Goal: Task Accomplishment & Management: Manage account settings

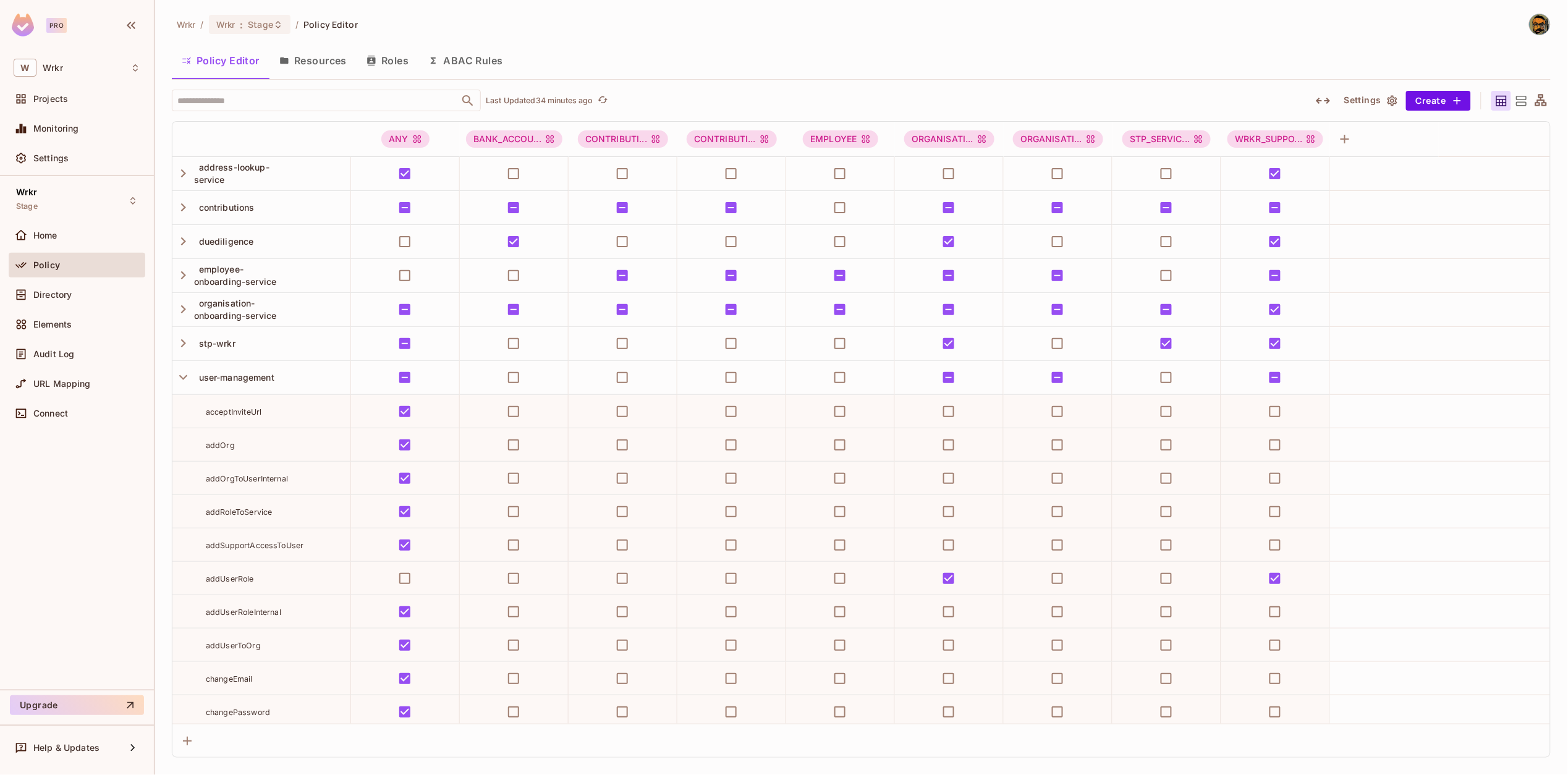
scroll to position [1490, 0]
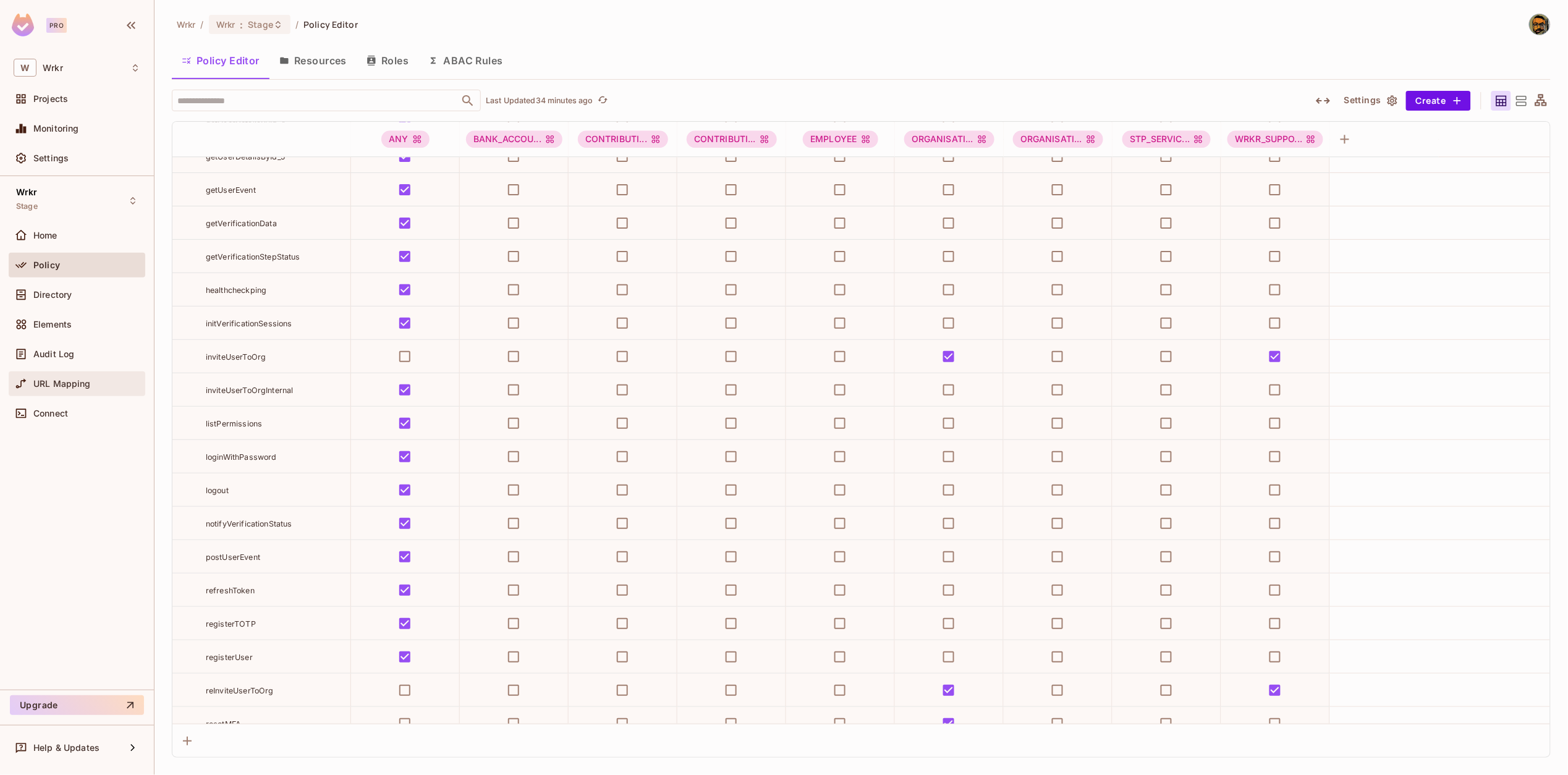
click at [60, 381] on span "URL Mapping" at bounding box center [62, 384] width 58 height 10
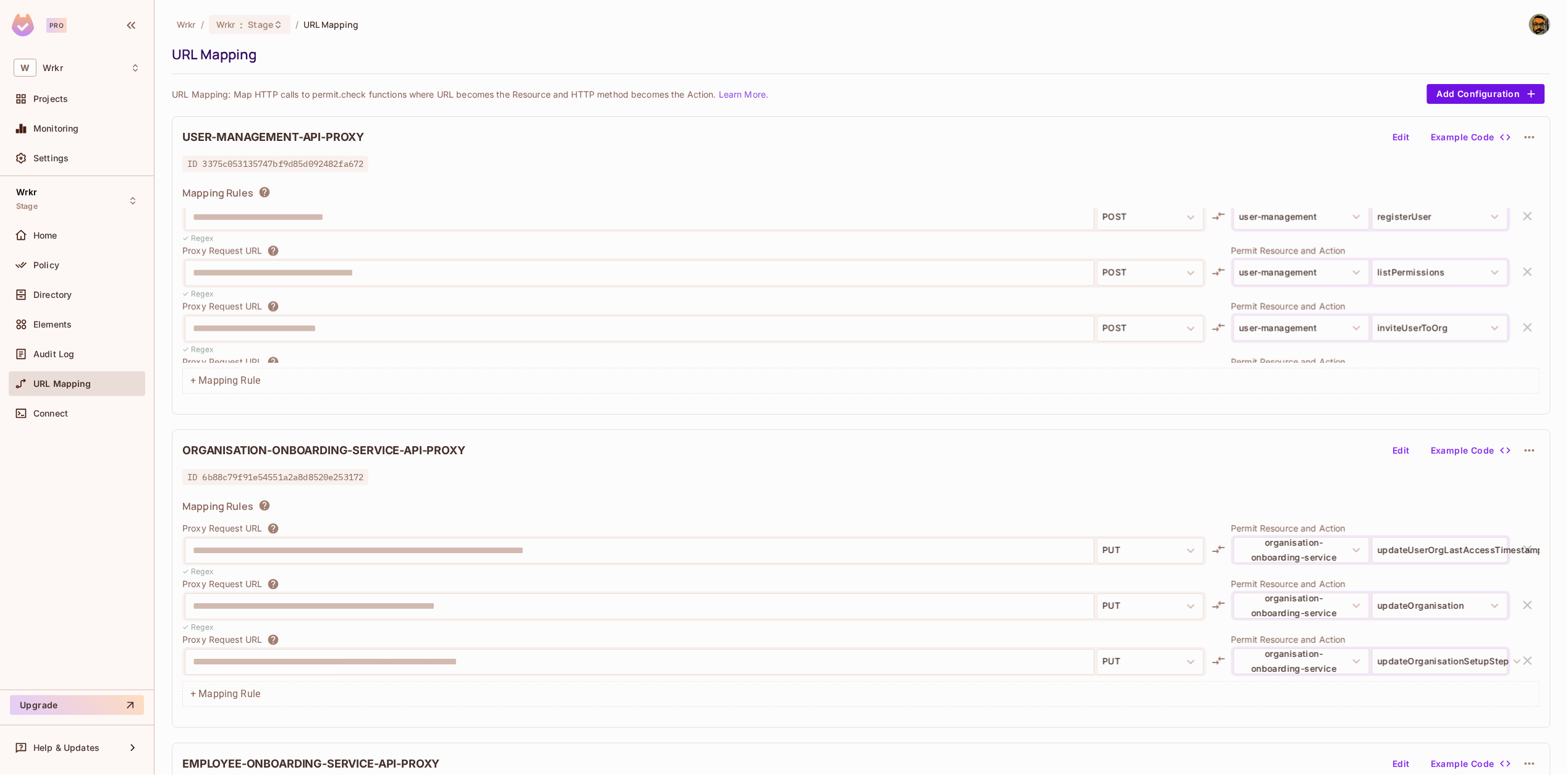
scroll to position [556, 0]
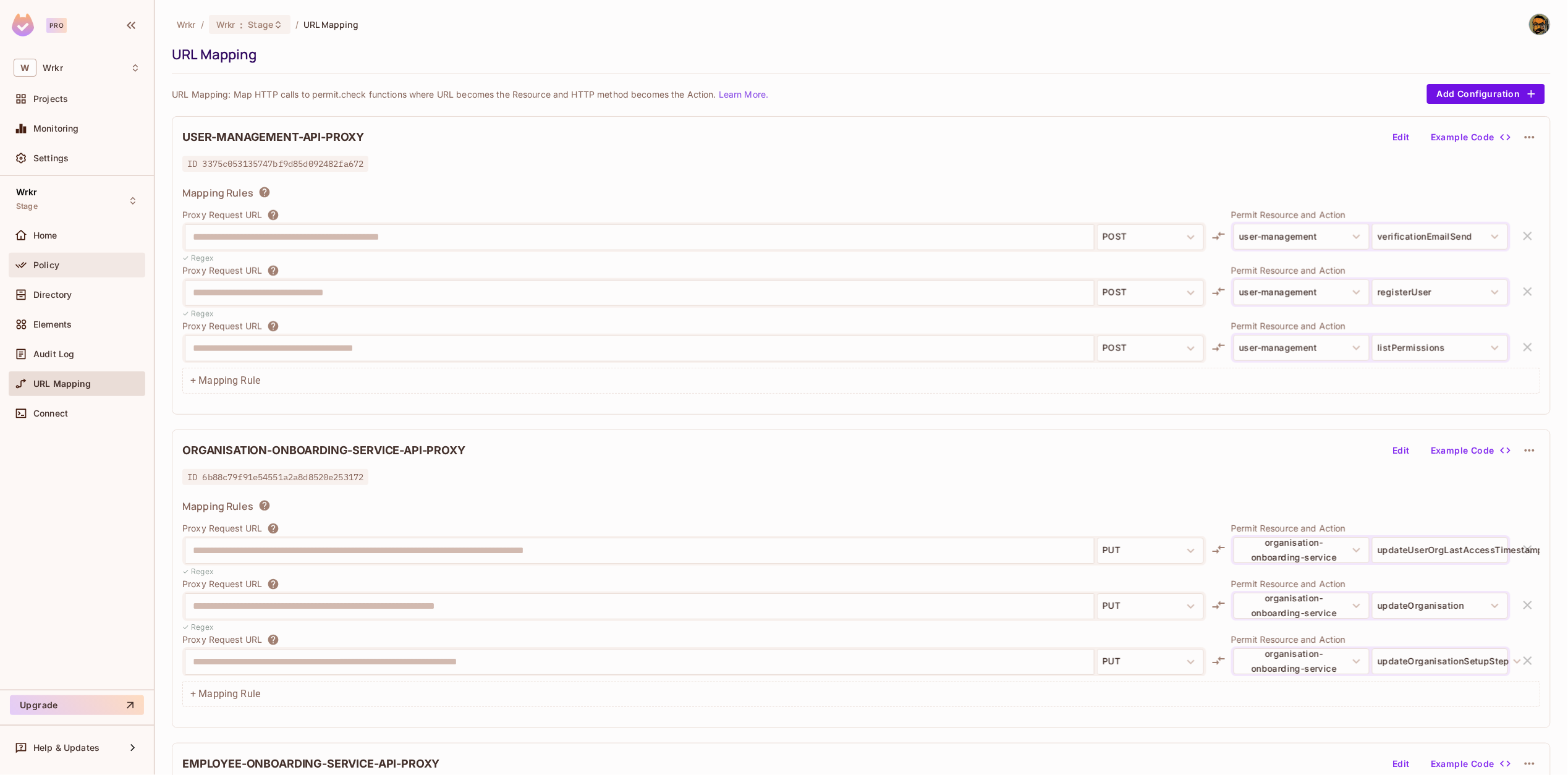
click at [77, 267] on div "Policy" at bounding box center [87, 265] width 107 height 10
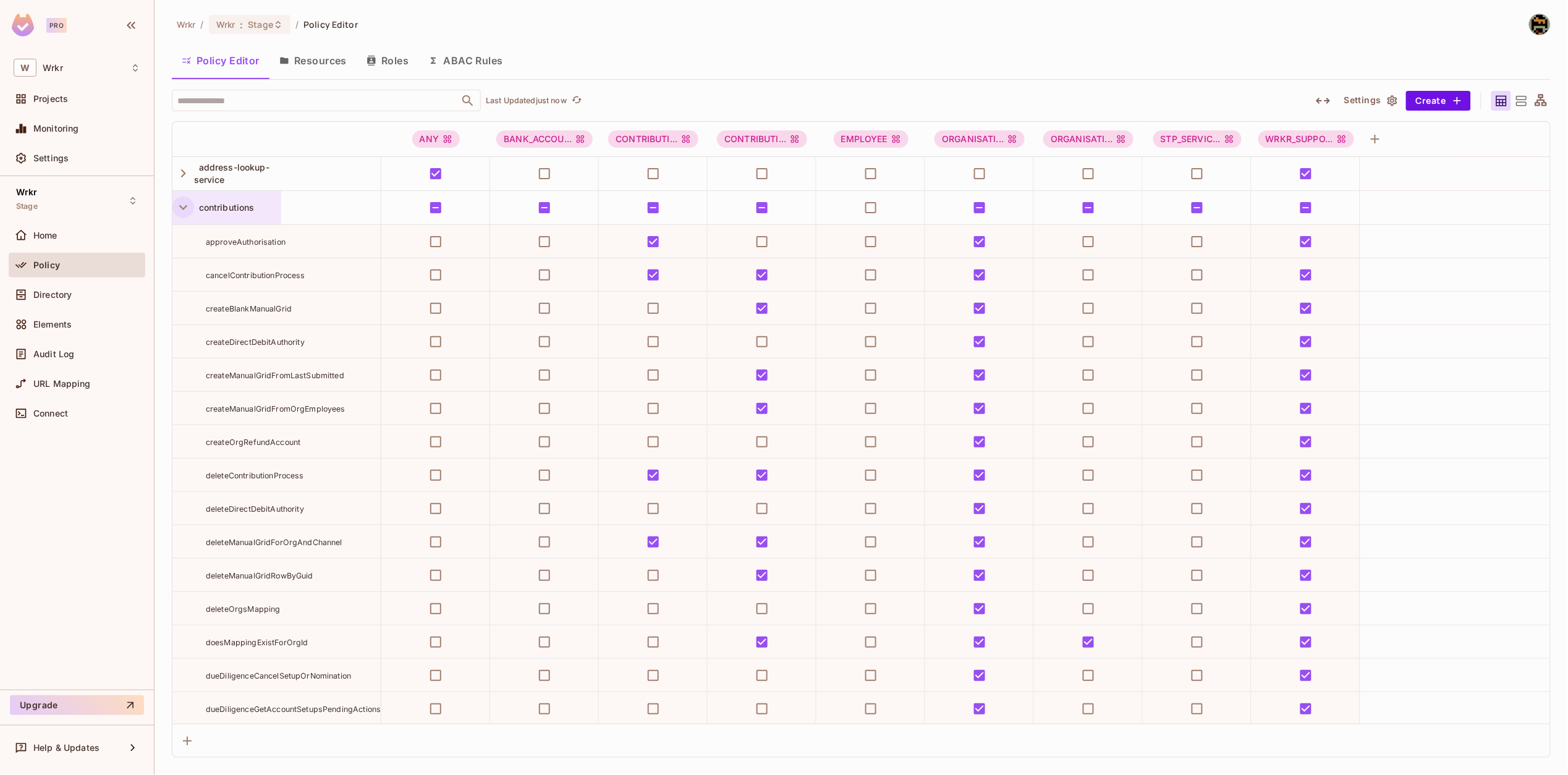
click at [182, 214] on icon "button" at bounding box center [183, 207] width 17 height 17
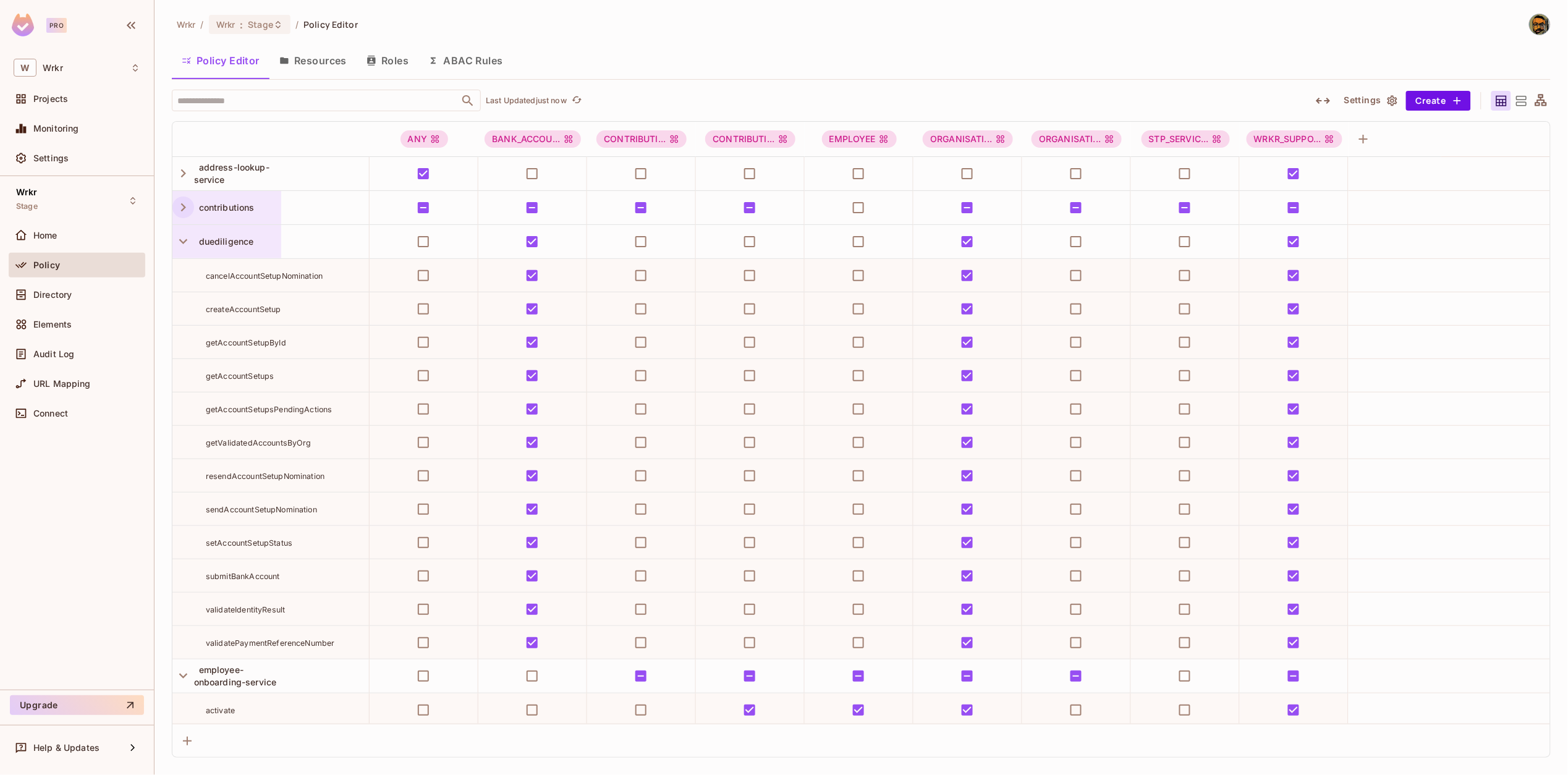
click at [184, 252] on div "duediligence" at bounding box center [227, 242] width 109 height 33
click at [180, 240] on div at bounding box center [784, 387] width 1568 height 775
click at [184, 240] on icon "button" at bounding box center [183, 242] width 17 height 17
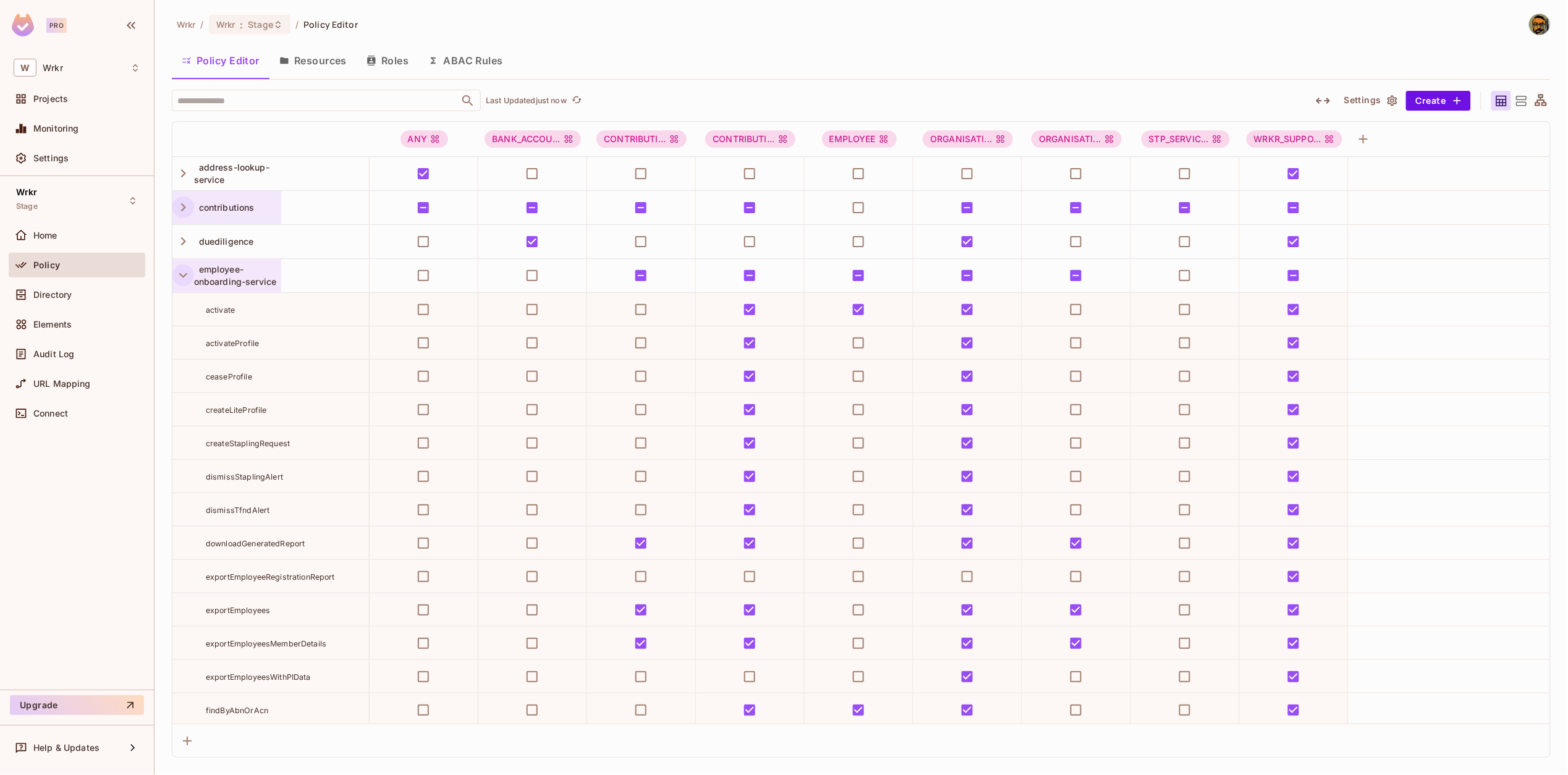
click at [181, 274] on icon "button" at bounding box center [183, 275] width 17 height 17
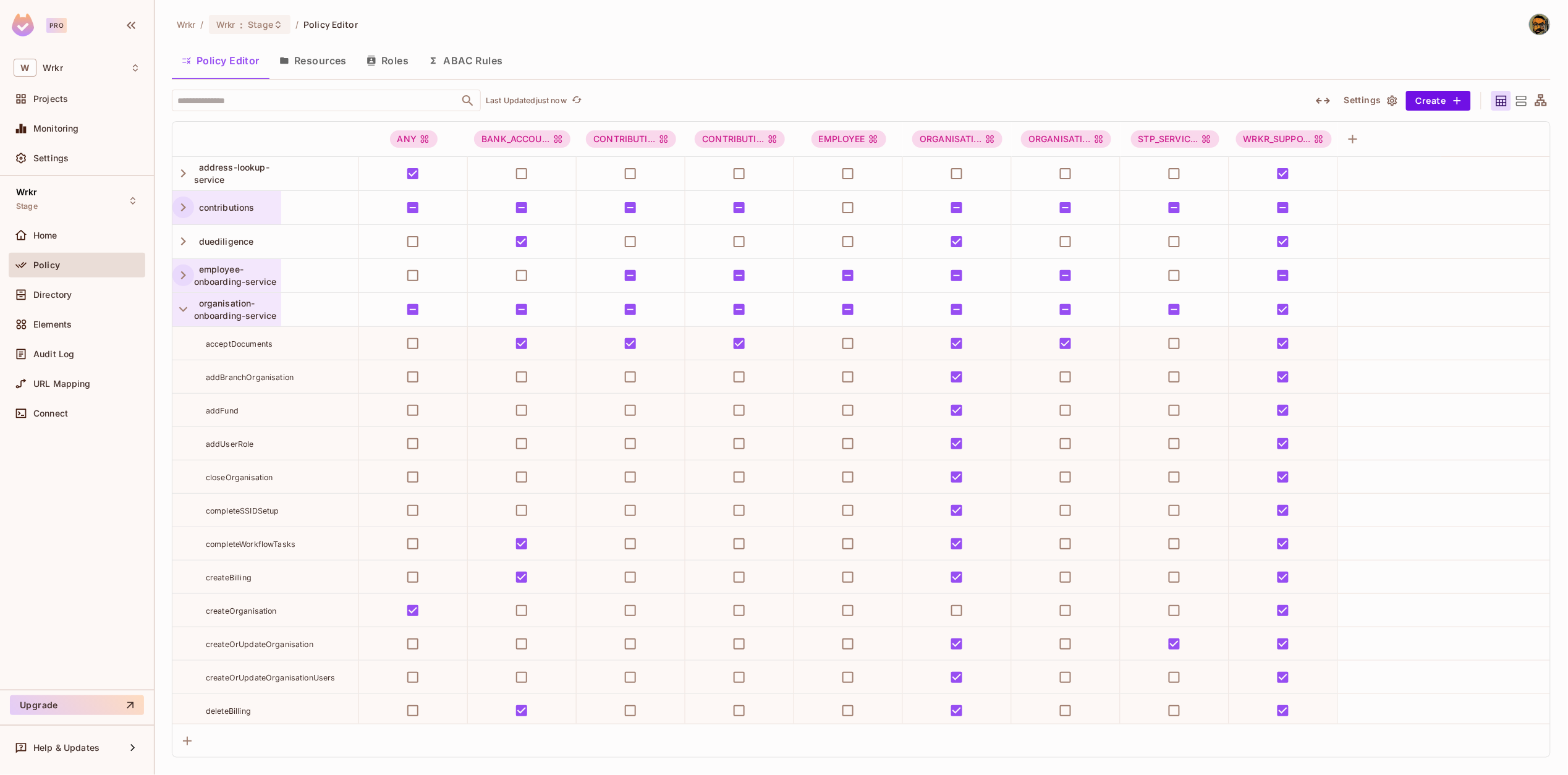
click at [182, 298] on div "organisation-onboarding-service" at bounding box center [227, 309] width 109 height 33
click at [182, 308] on div at bounding box center [784, 387] width 1568 height 775
click at [182, 313] on icon "button" at bounding box center [183, 309] width 17 height 17
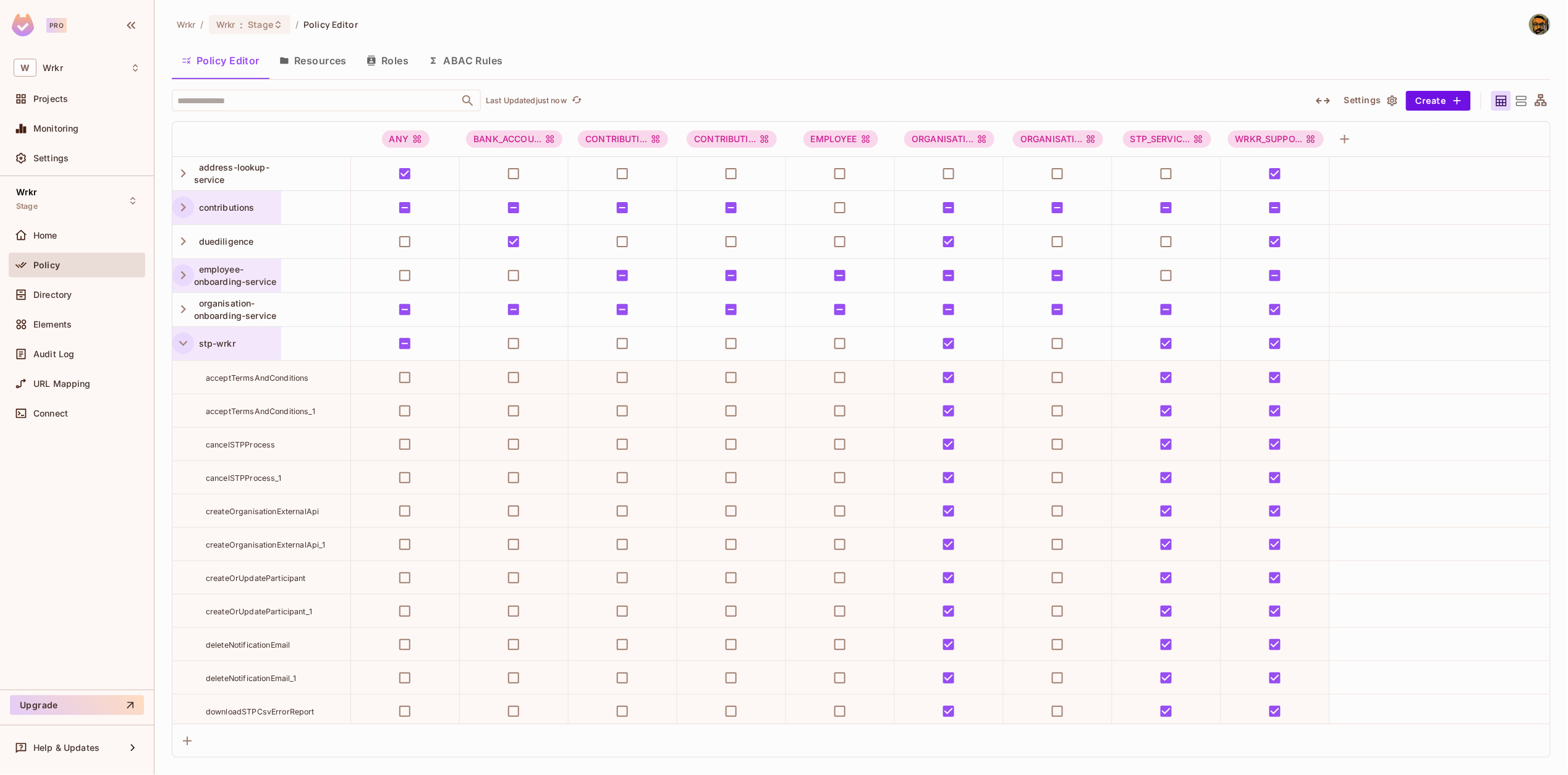
click at [183, 348] on icon "button" at bounding box center [183, 344] width 17 height 17
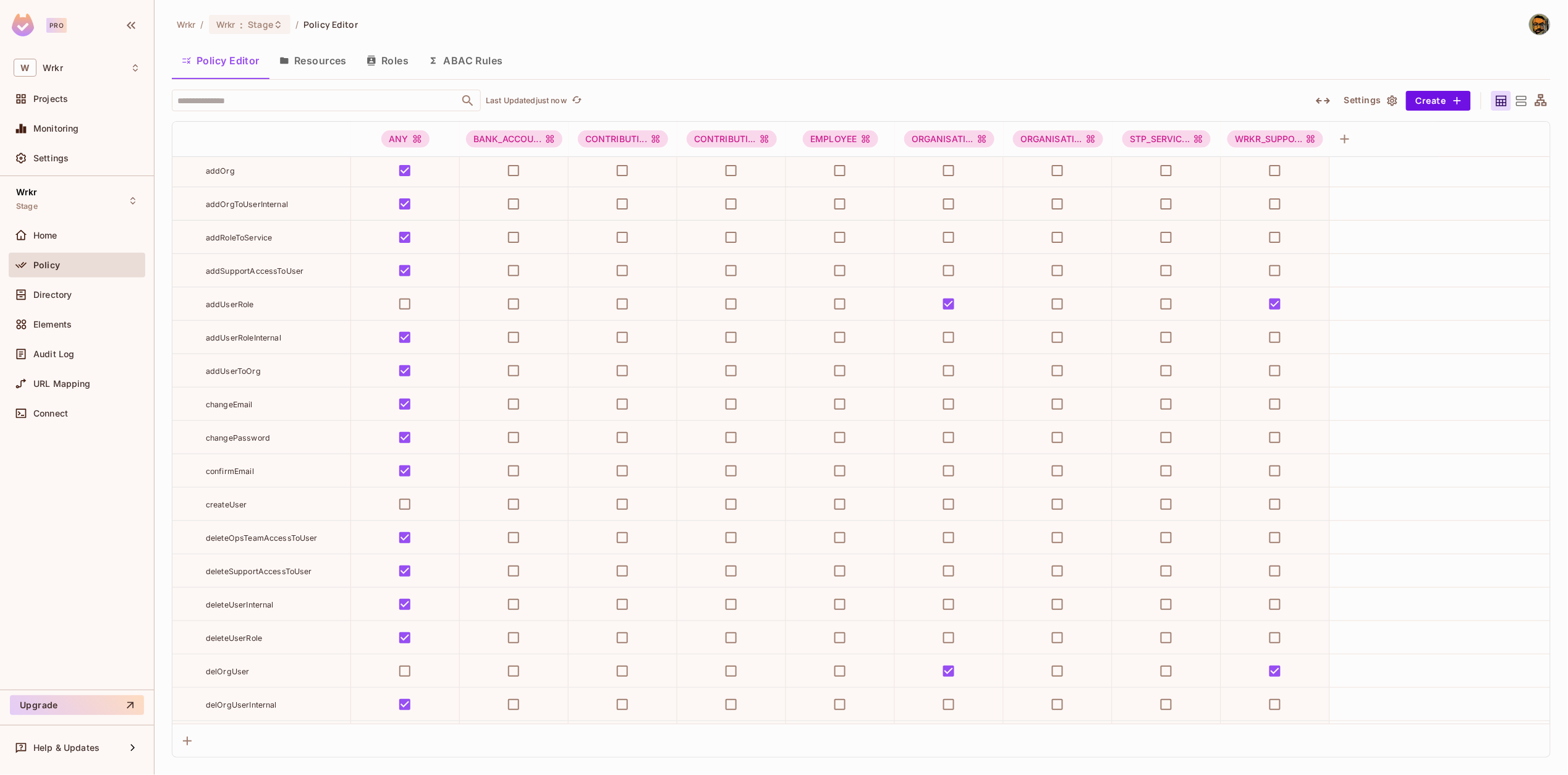
scroll to position [269, 0]
click at [1503, 753] on button "Save Changes" at bounding box center [1520, 756] width 76 height 20
click at [64, 205] on div "Wrkr Stage" at bounding box center [76, 201] width 136 height 34
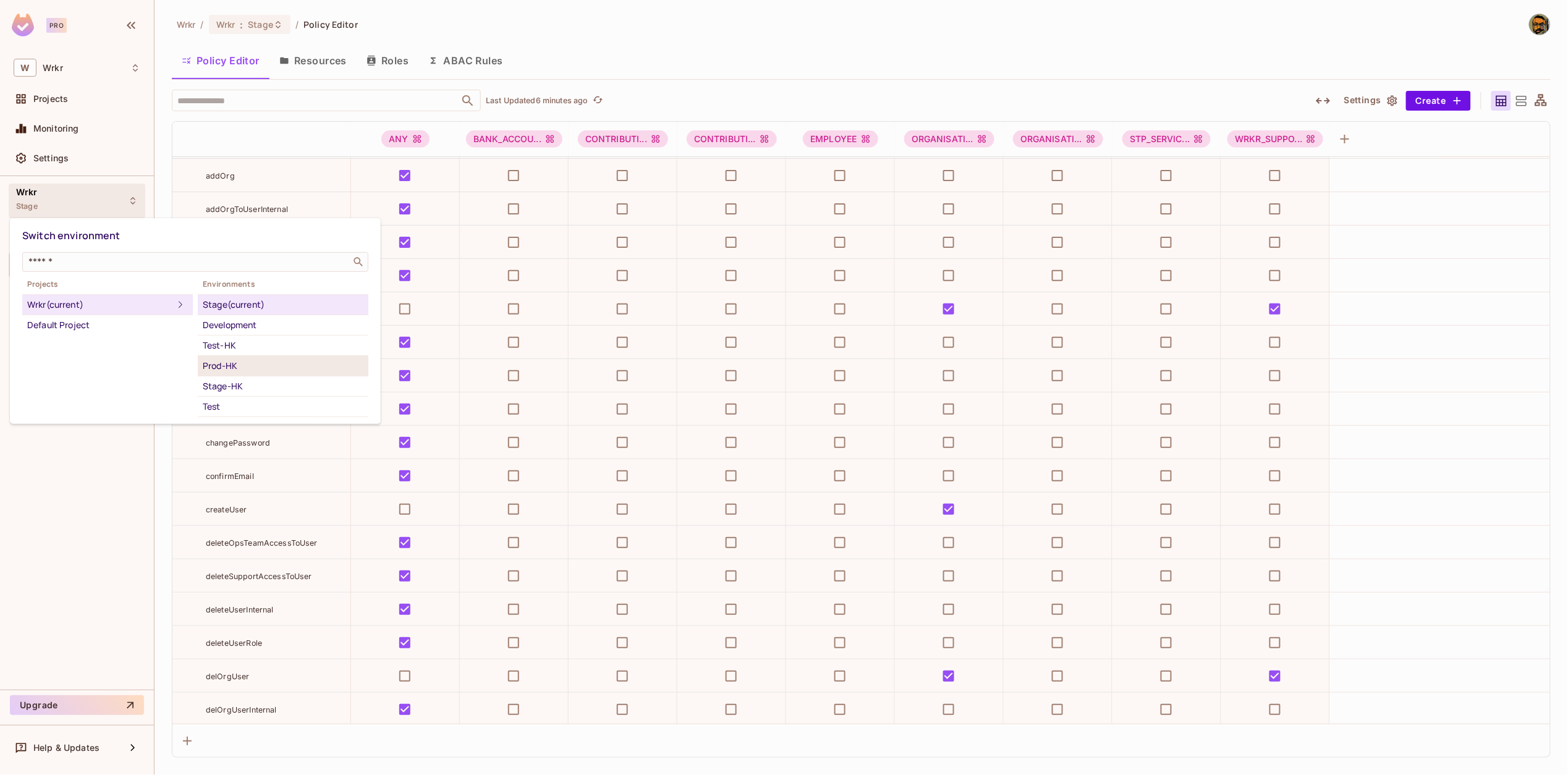
scroll to position [54, 0]
click at [238, 346] on div "Test" at bounding box center [283, 352] width 161 height 15
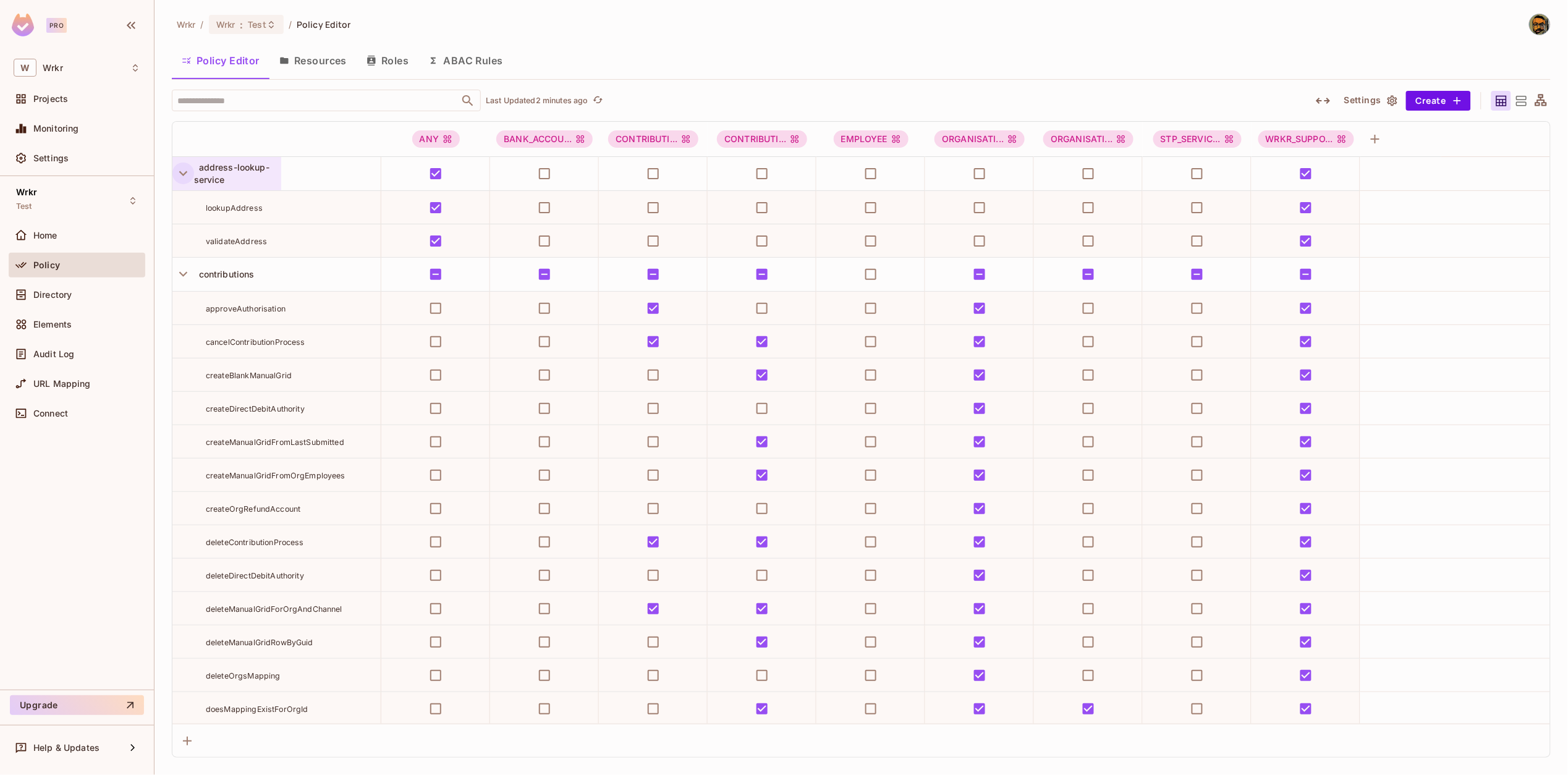
click at [185, 181] on icon "button" at bounding box center [183, 173] width 17 height 17
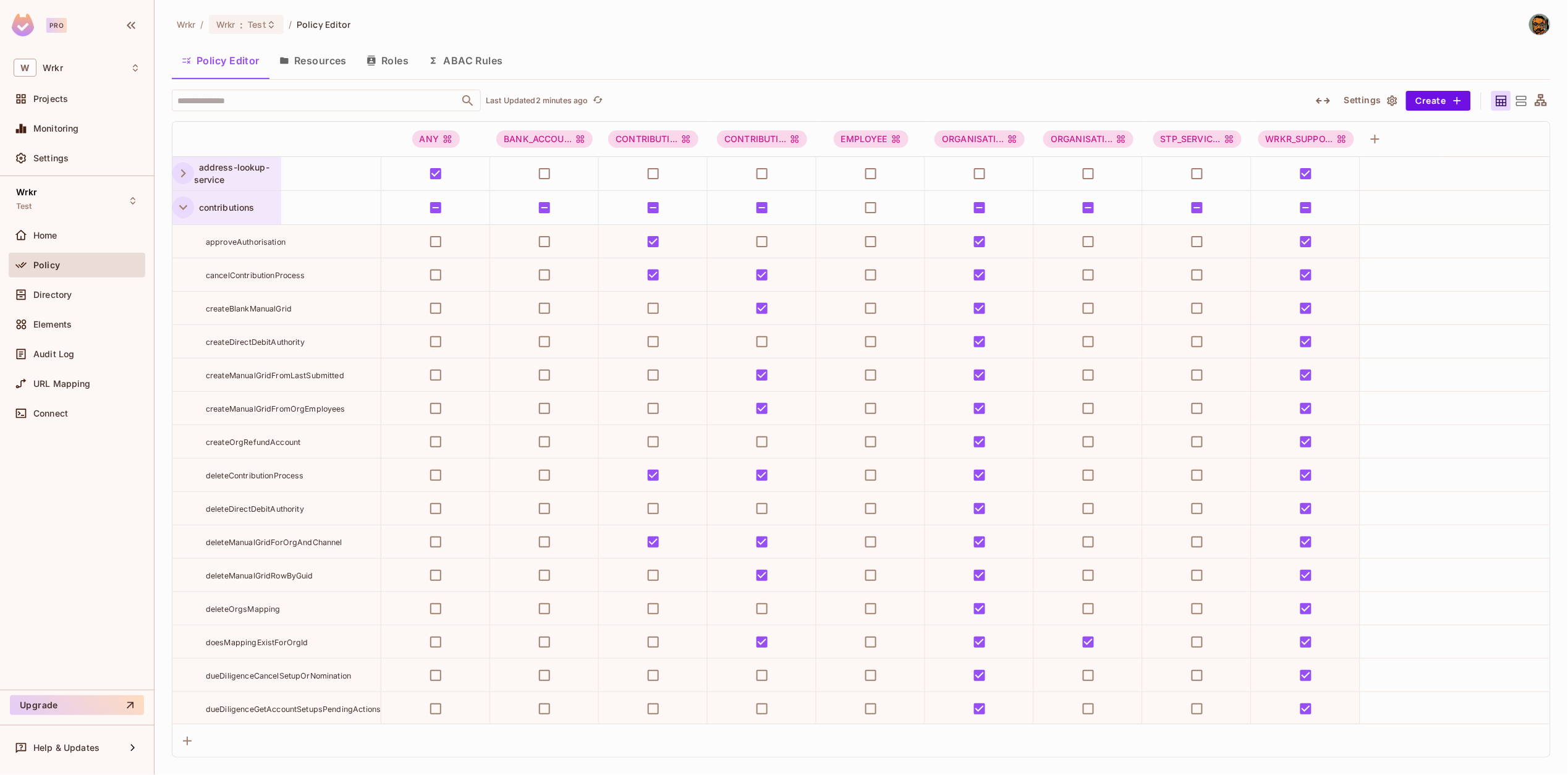
click at [184, 209] on icon "button" at bounding box center [183, 207] width 17 height 17
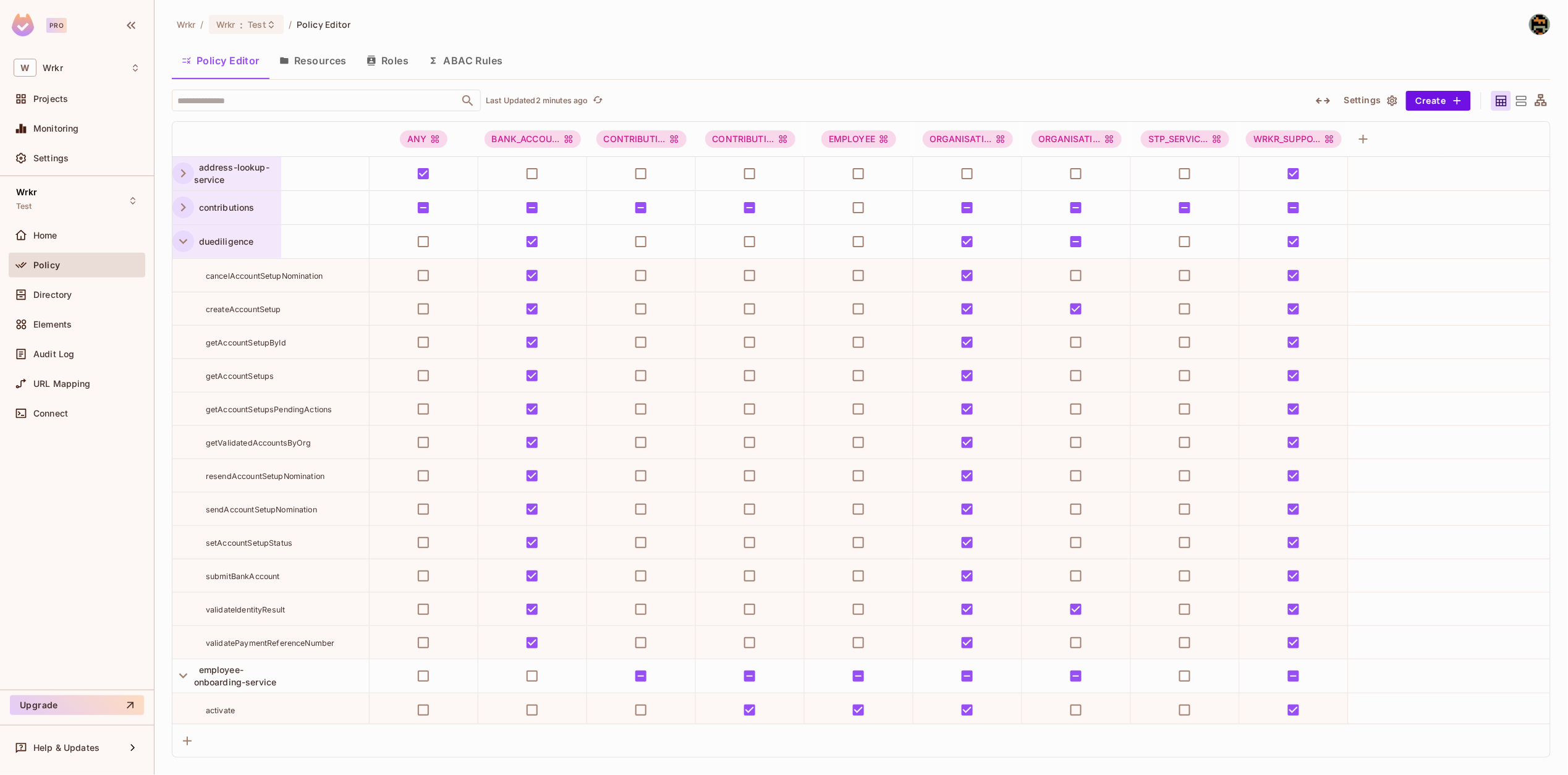
click at [186, 234] on icon "button" at bounding box center [183, 242] width 17 height 17
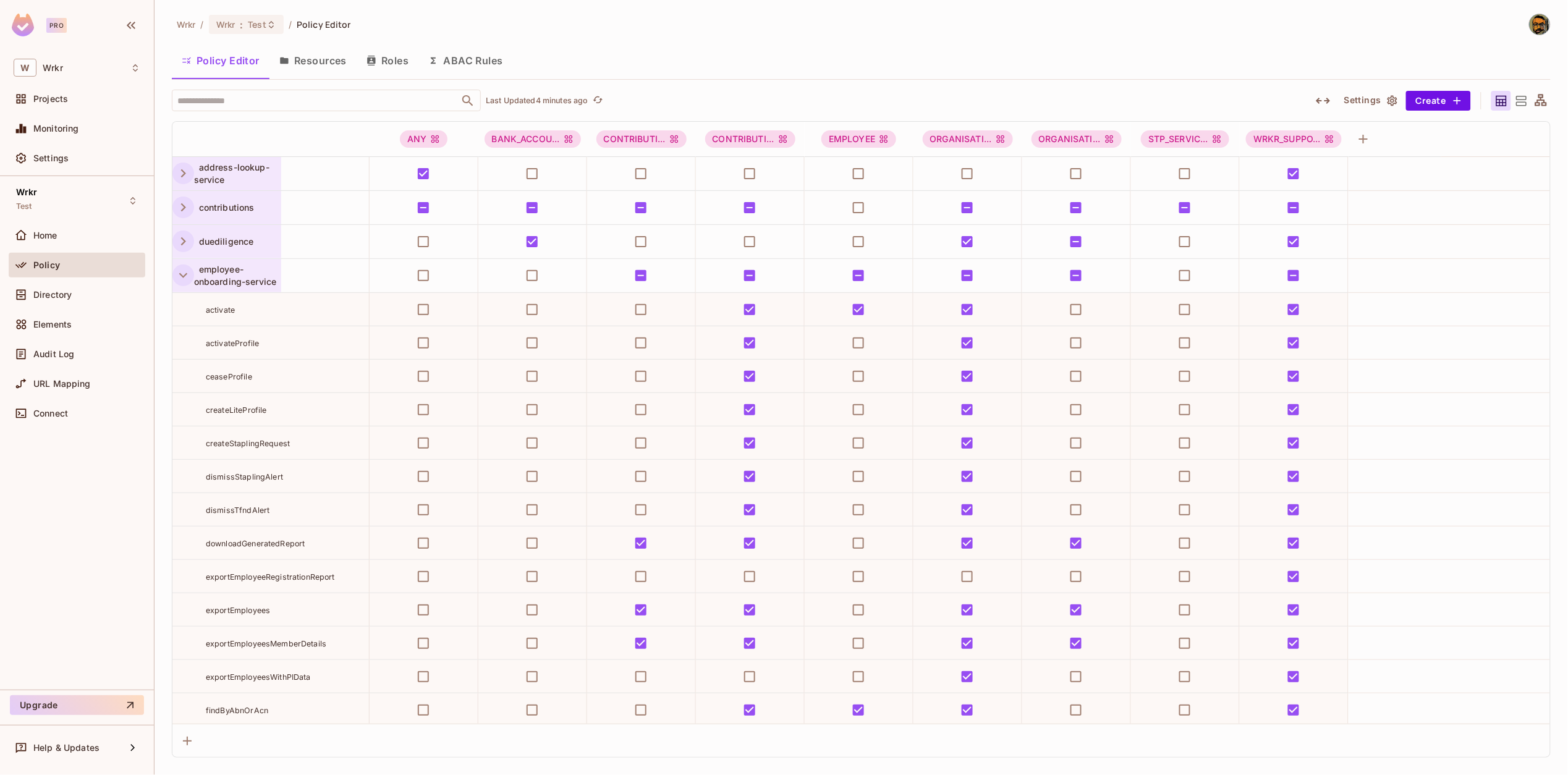
click at [184, 278] on icon "button" at bounding box center [183, 275] width 17 height 17
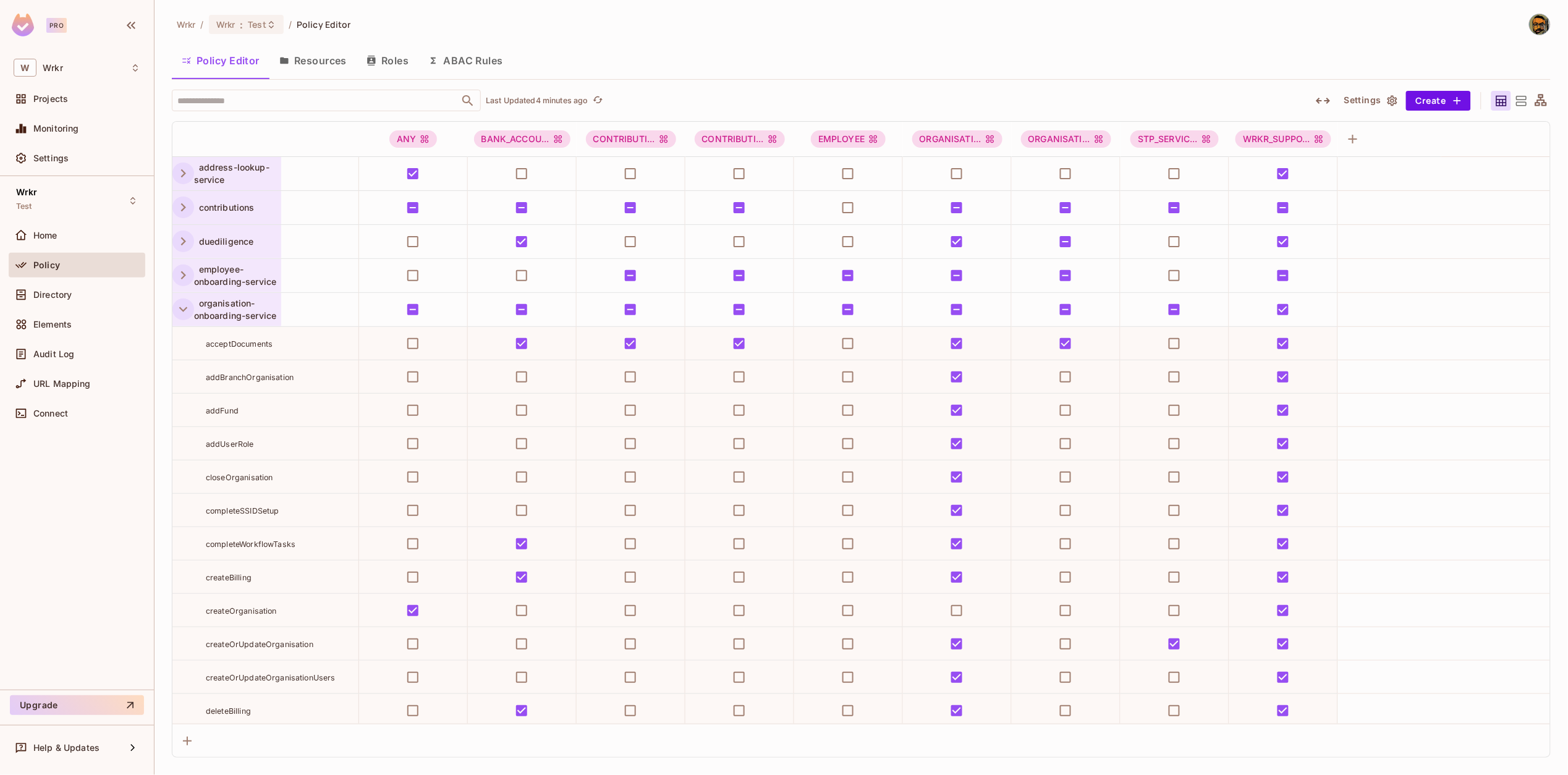
click at [184, 307] on icon "button" at bounding box center [183, 309] width 17 height 17
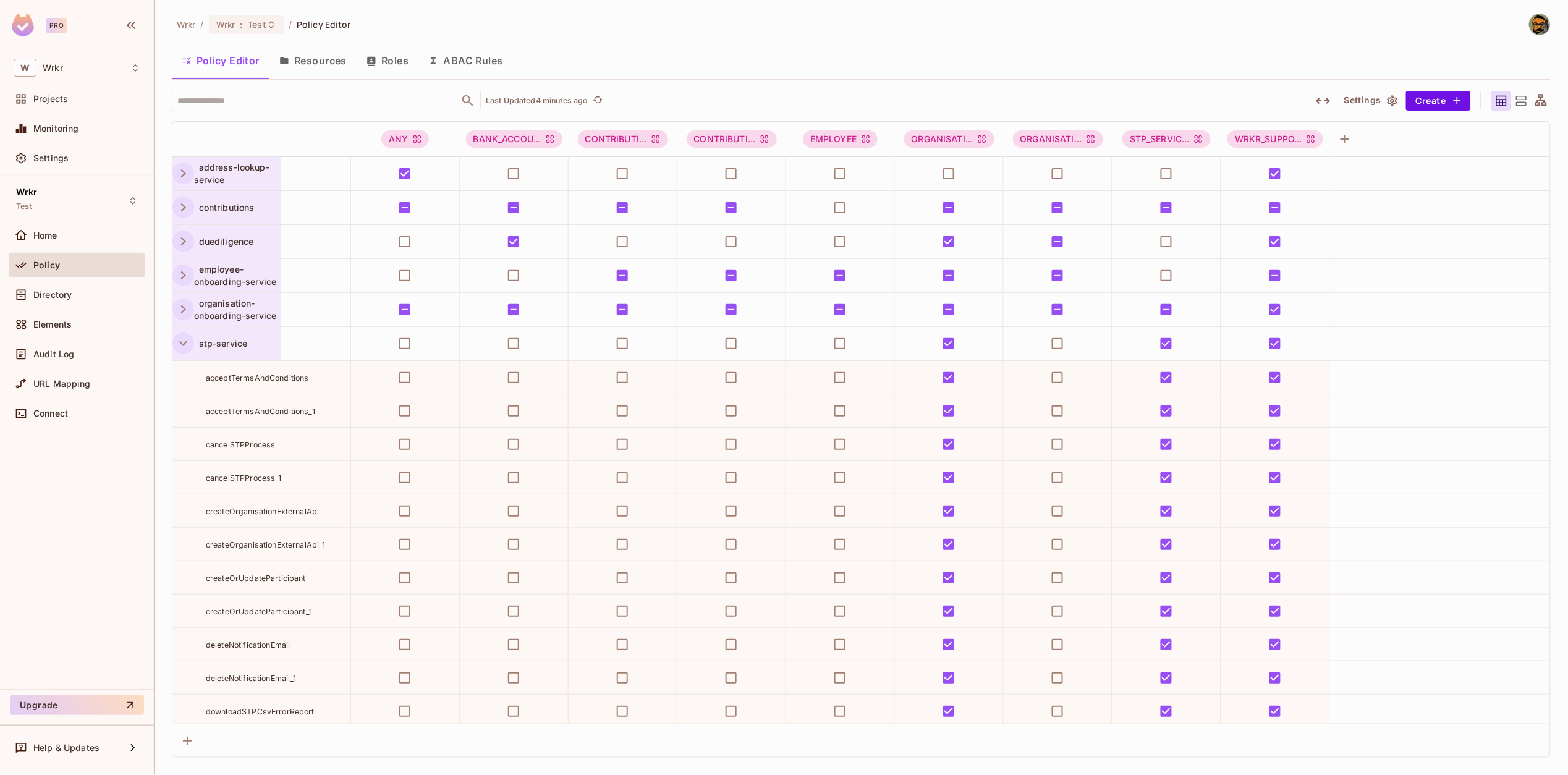
click at [184, 340] on icon "button" at bounding box center [183, 344] width 17 height 17
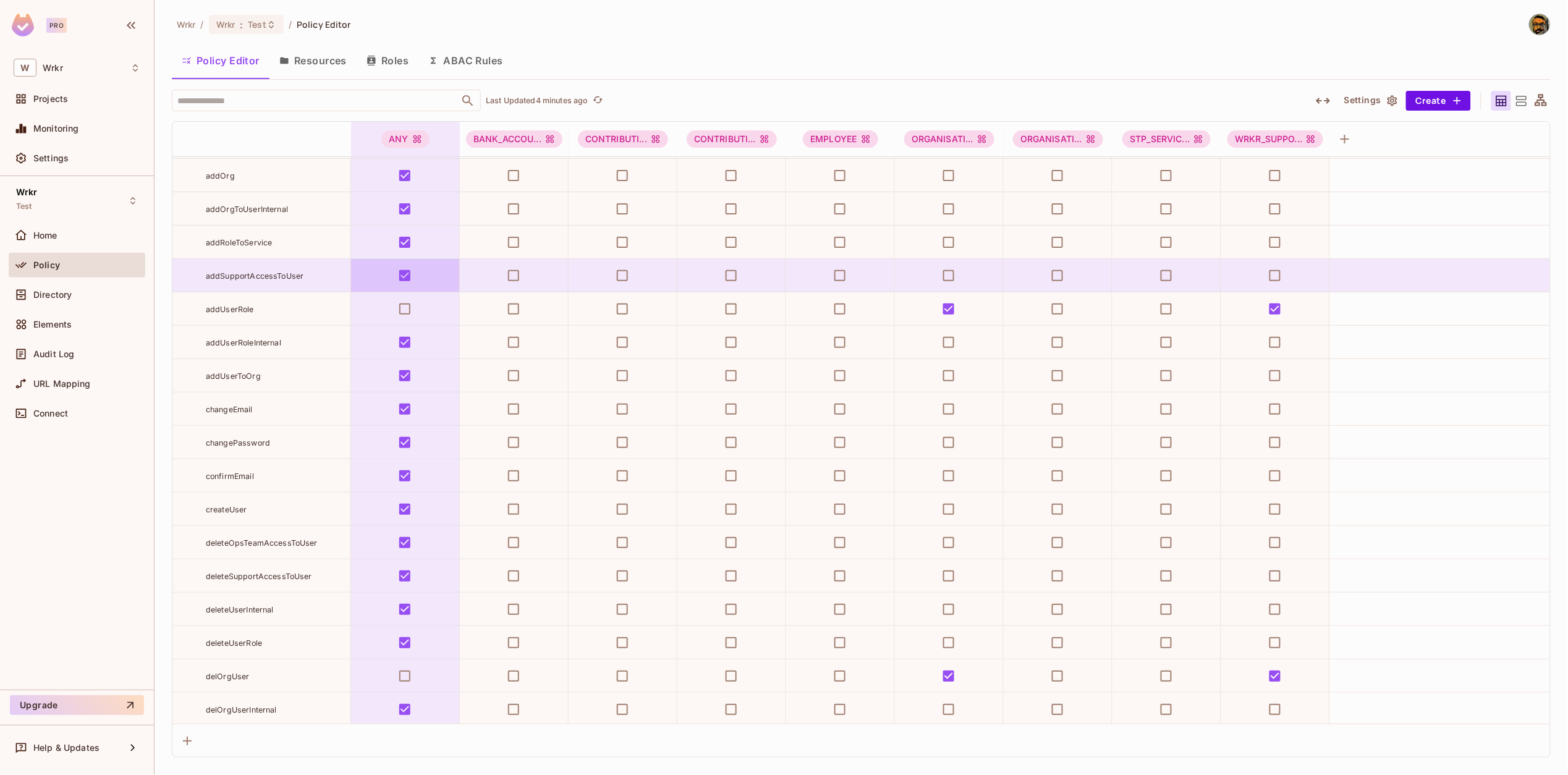
scroll to position [1945, 0]
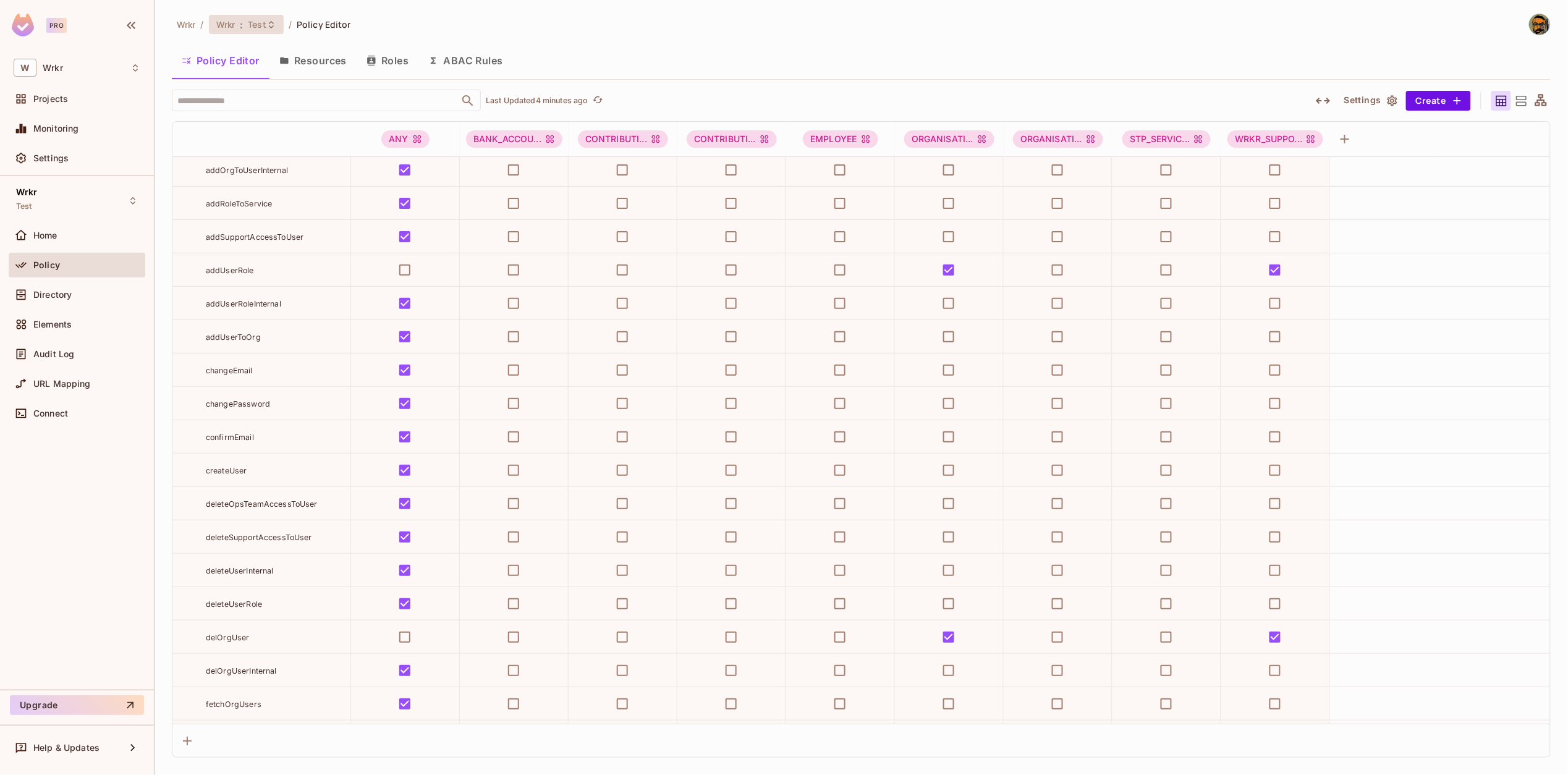
click at [231, 18] on span "Wrkr" at bounding box center [226, 24] width 19 height 12
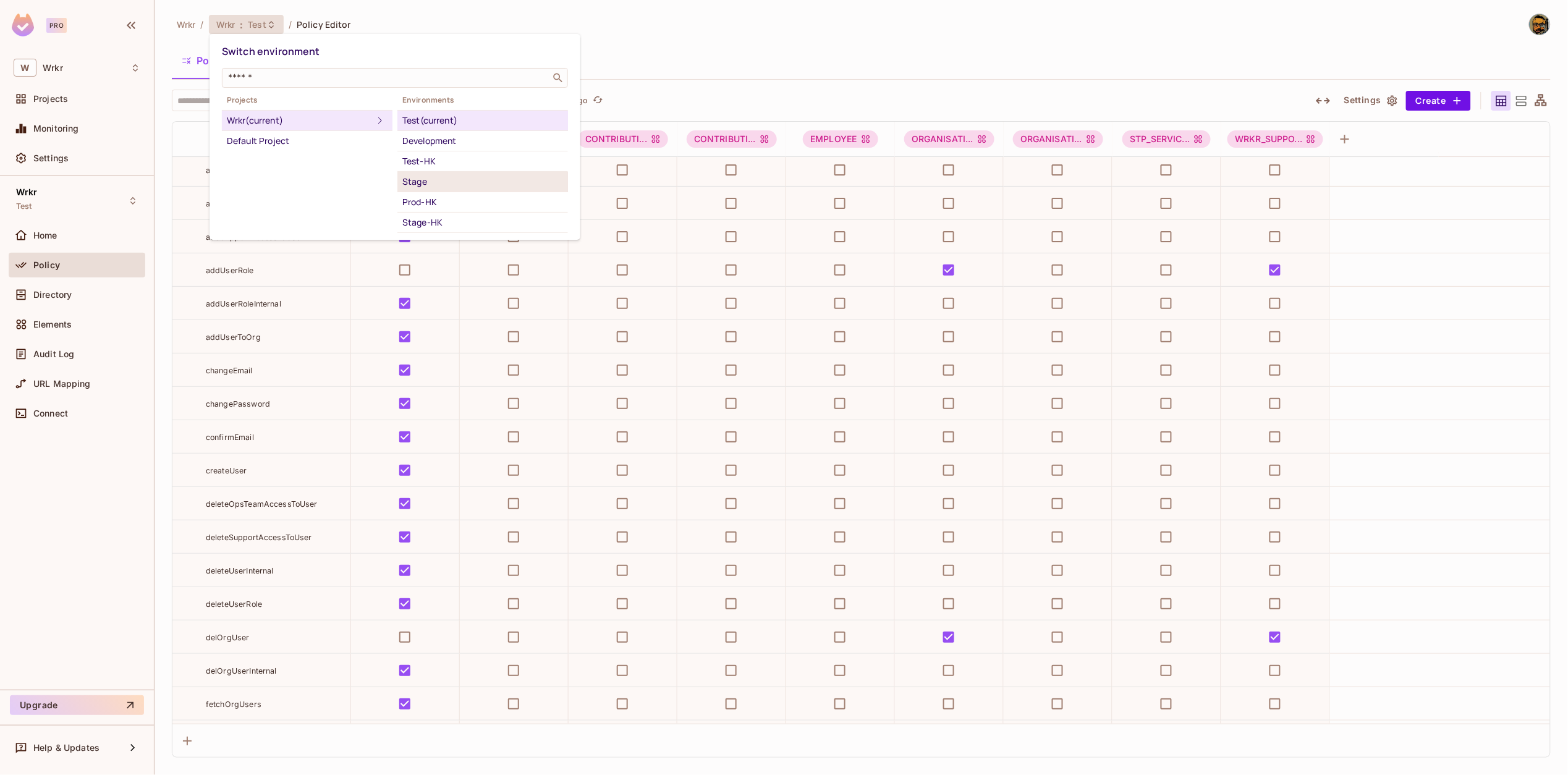
click at [437, 179] on div "Stage" at bounding box center [483, 181] width 161 height 15
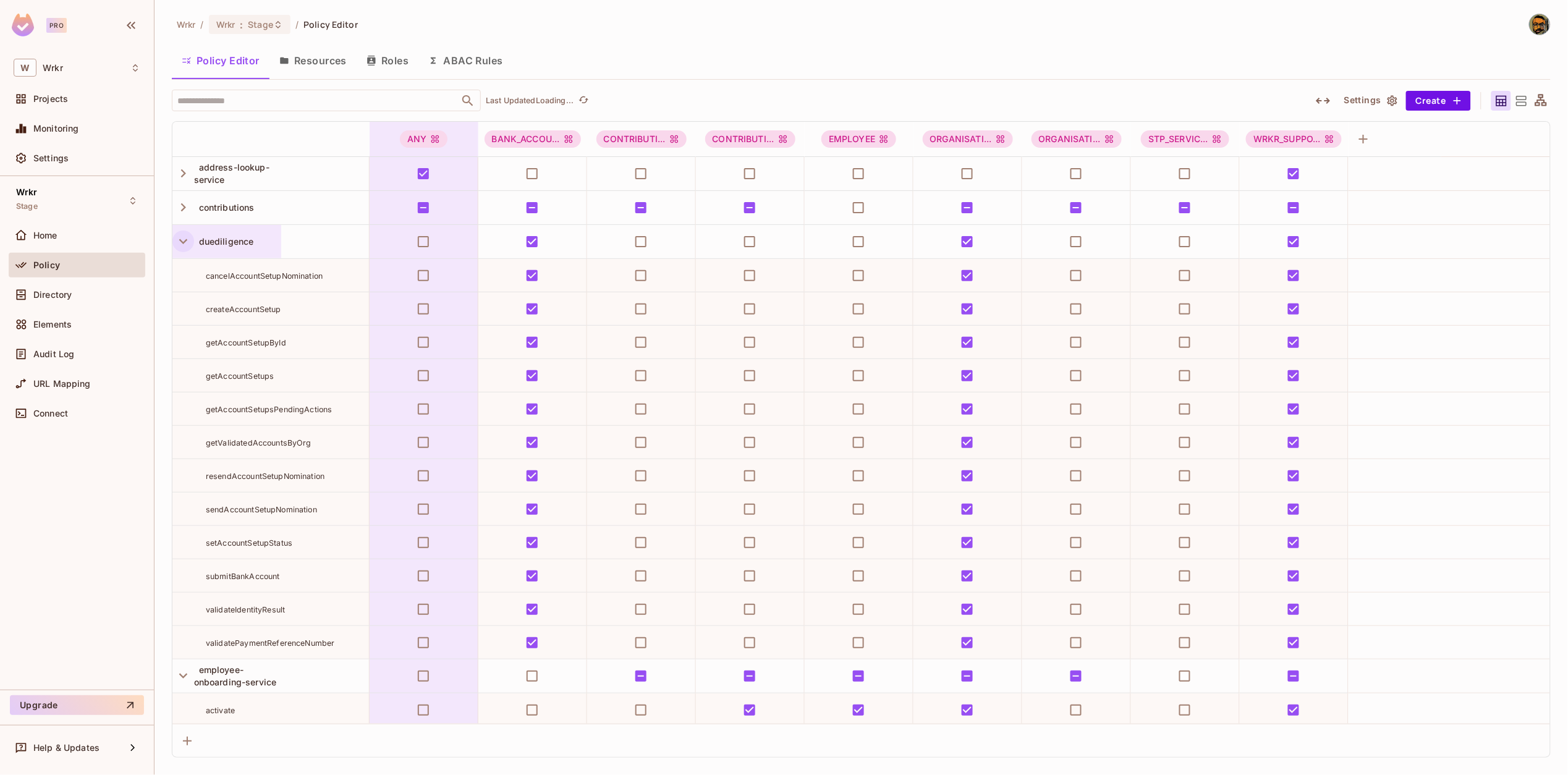
click at [181, 247] on icon "button" at bounding box center [183, 242] width 17 height 17
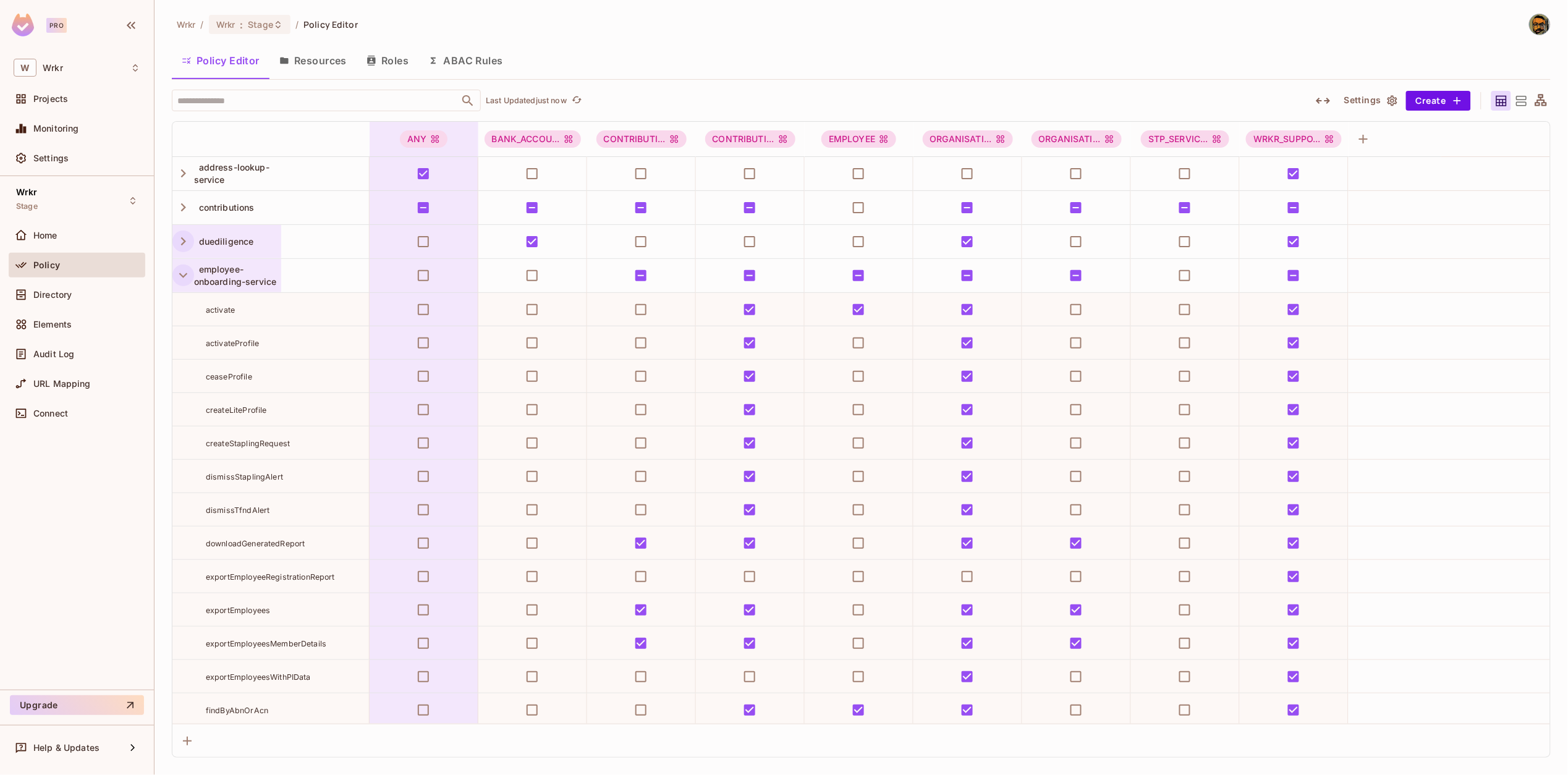
click at [184, 279] on icon "button" at bounding box center [183, 275] width 17 height 17
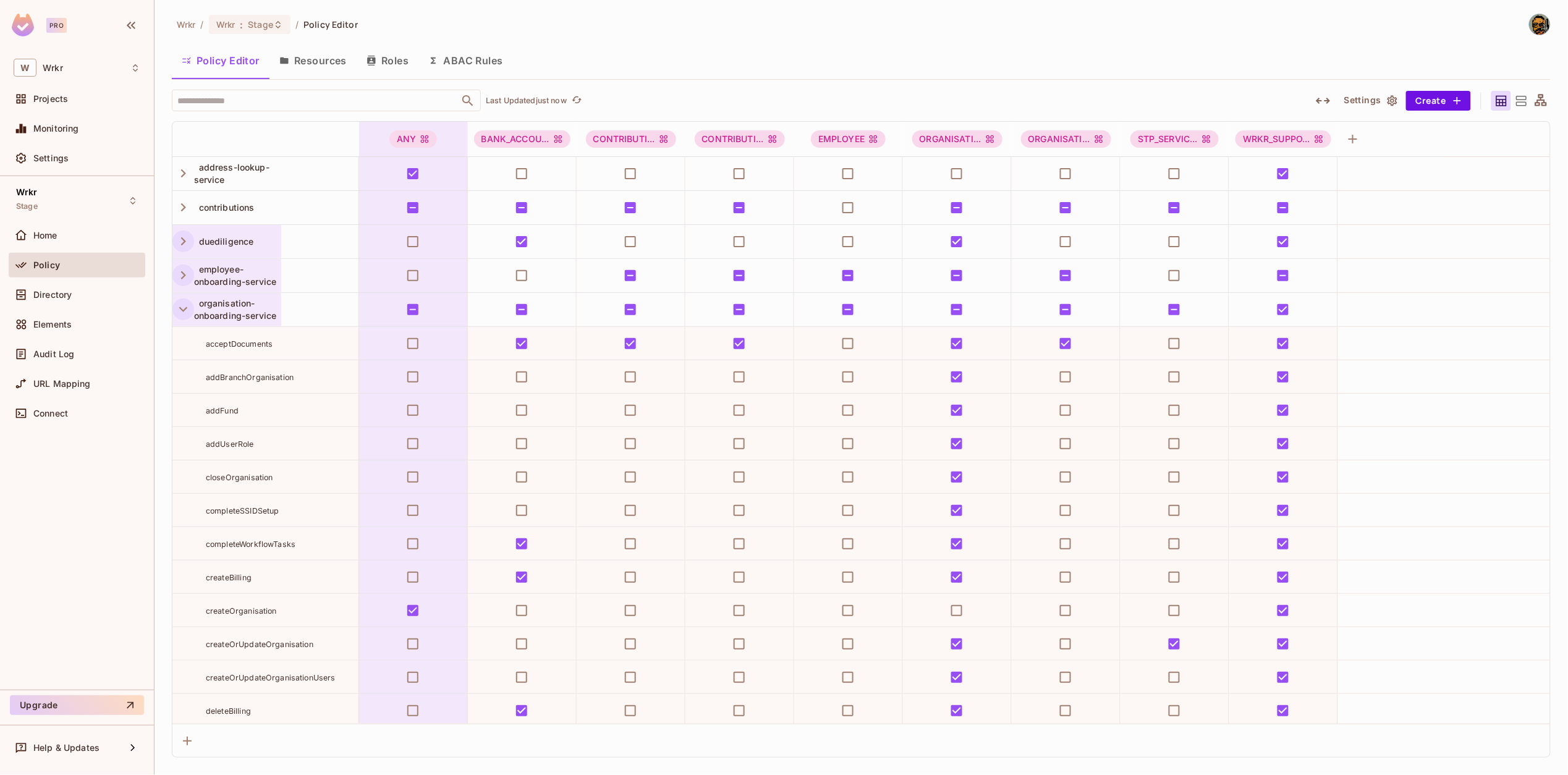
click at [181, 309] on icon "button" at bounding box center [183, 309] width 8 height 5
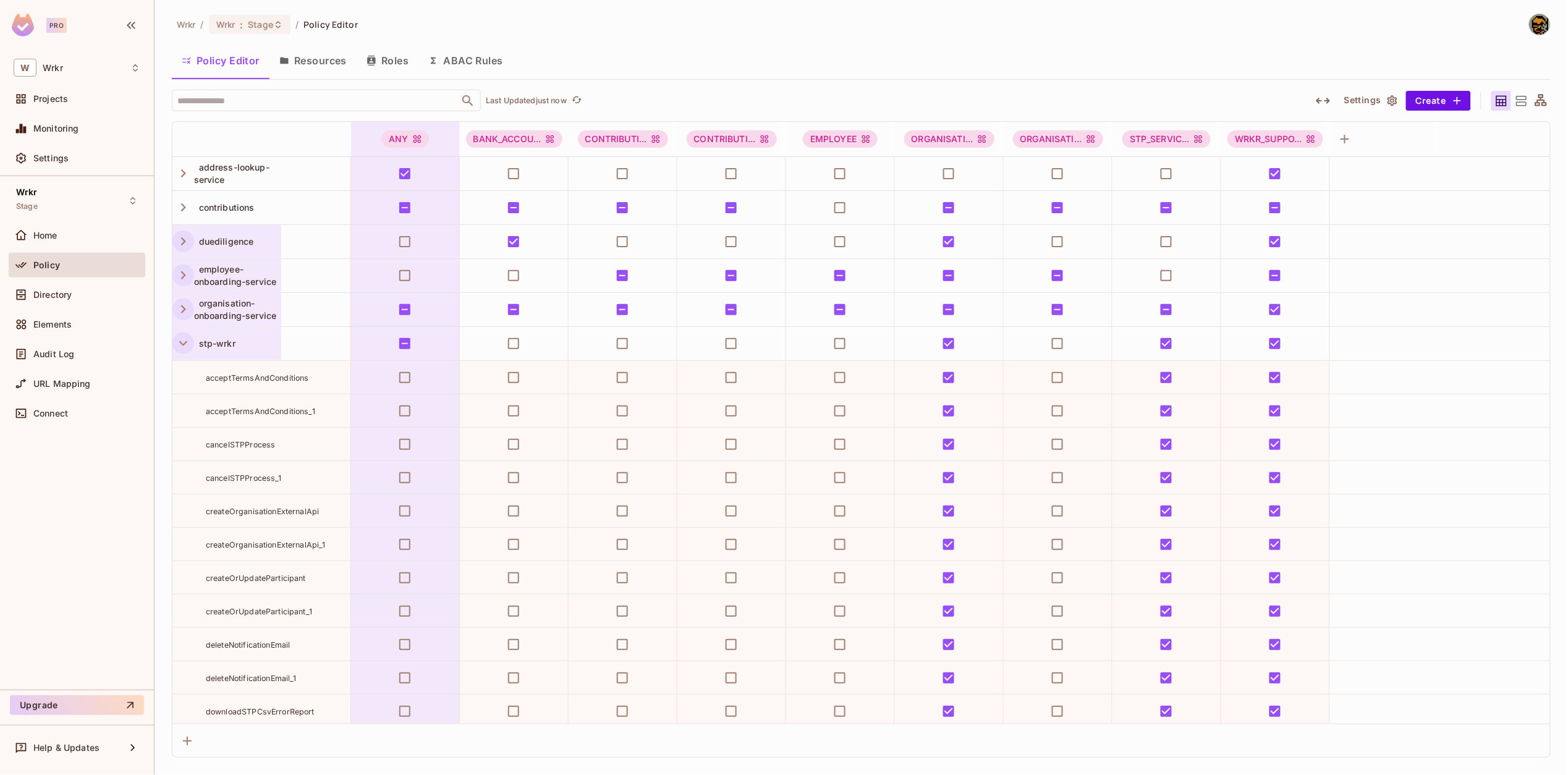
click at [184, 345] on icon "button" at bounding box center [183, 344] width 8 height 5
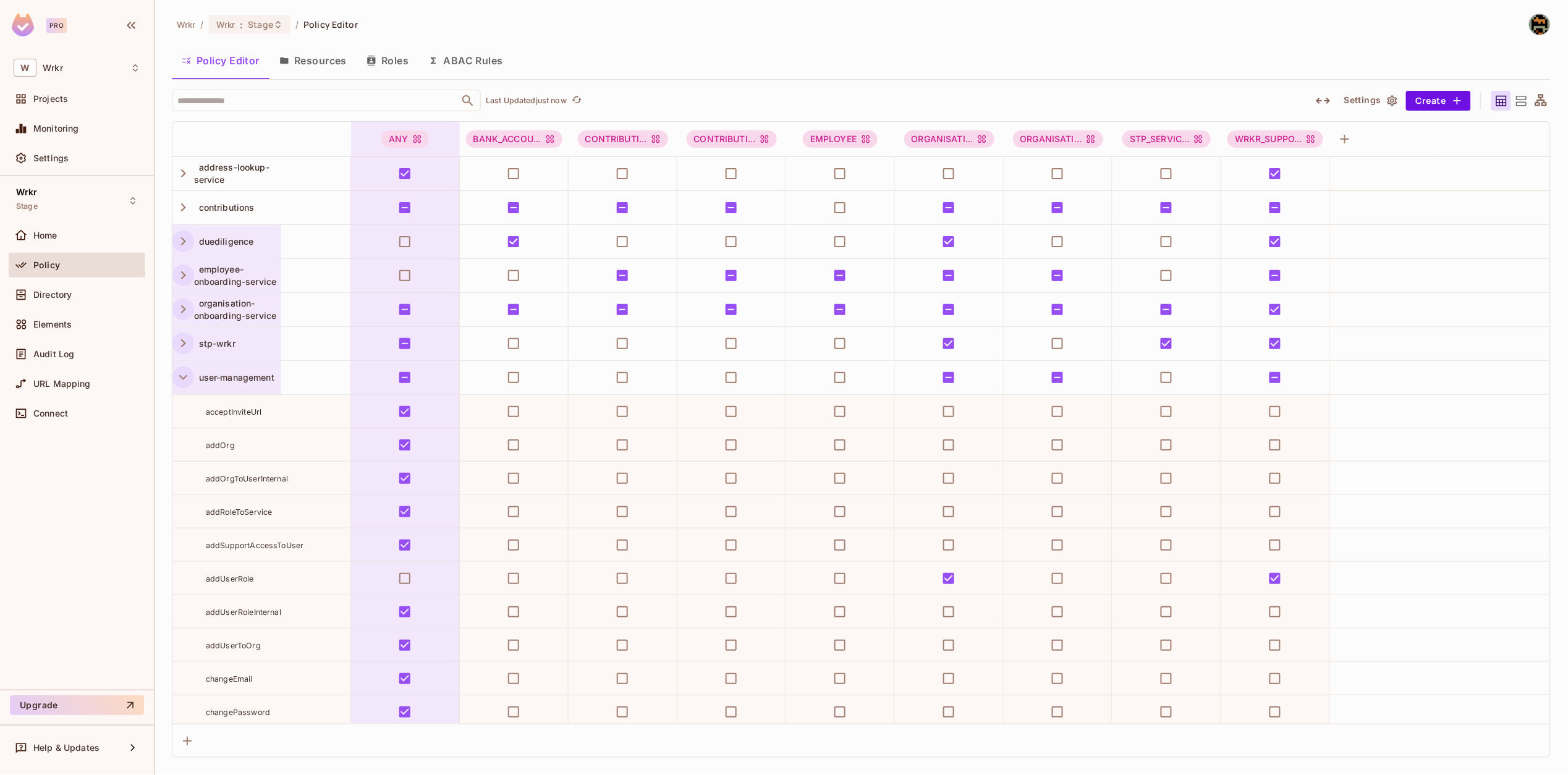
click at [184, 383] on icon "button" at bounding box center [183, 377] width 17 height 17
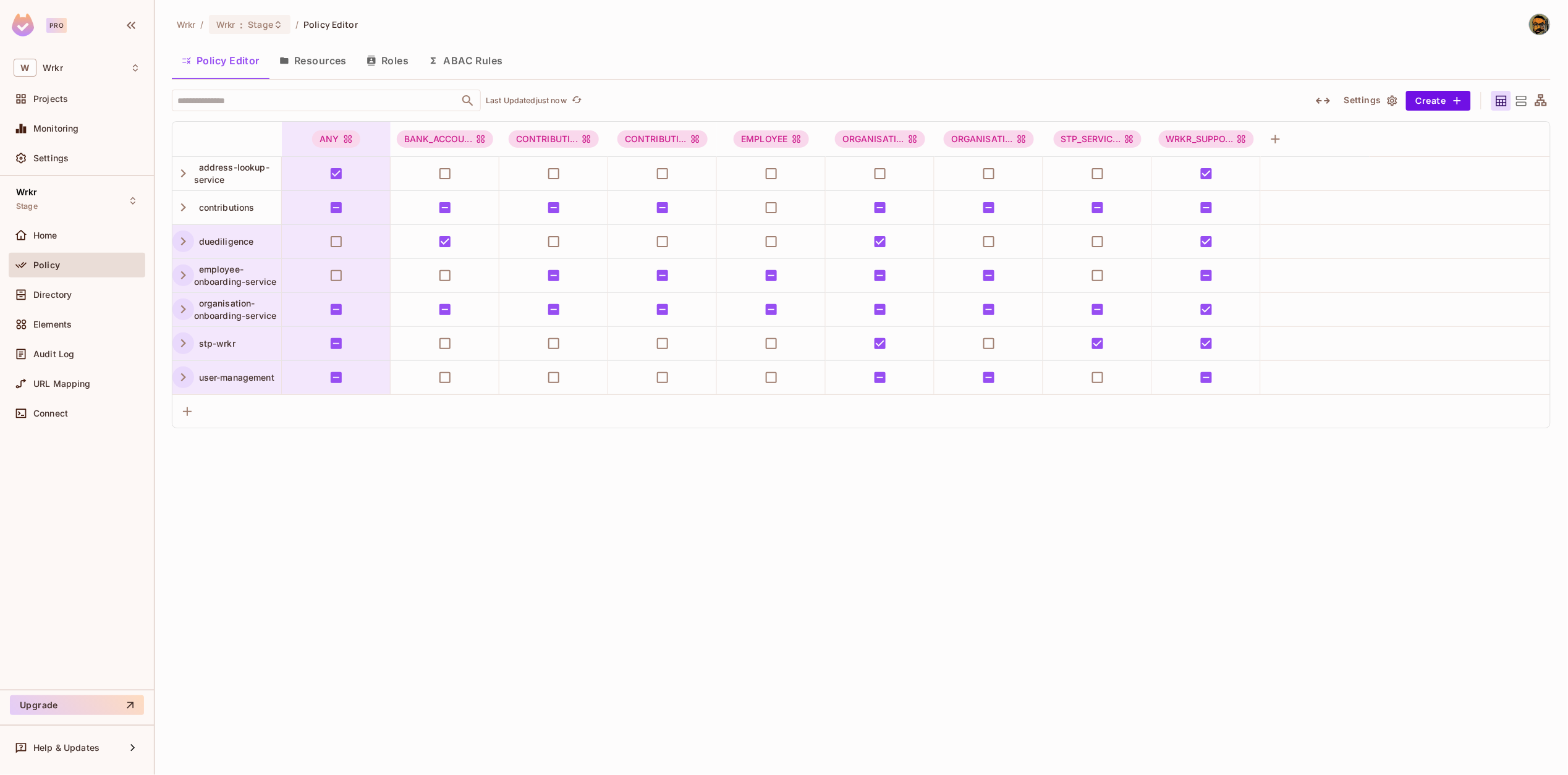
click at [184, 383] on icon "button" at bounding box center [183, 377] width 17 height 17
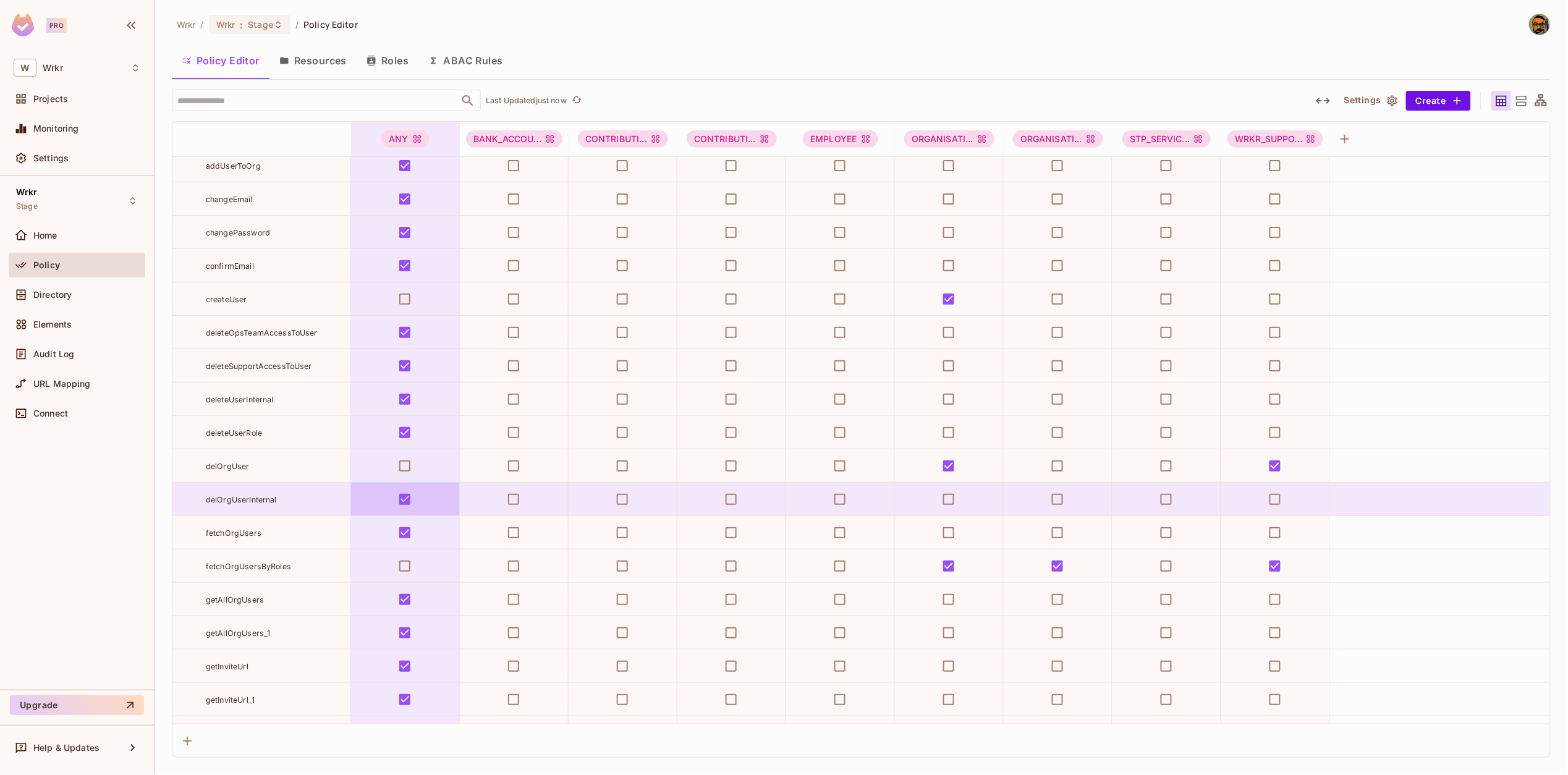
scroll to position [471, 0]
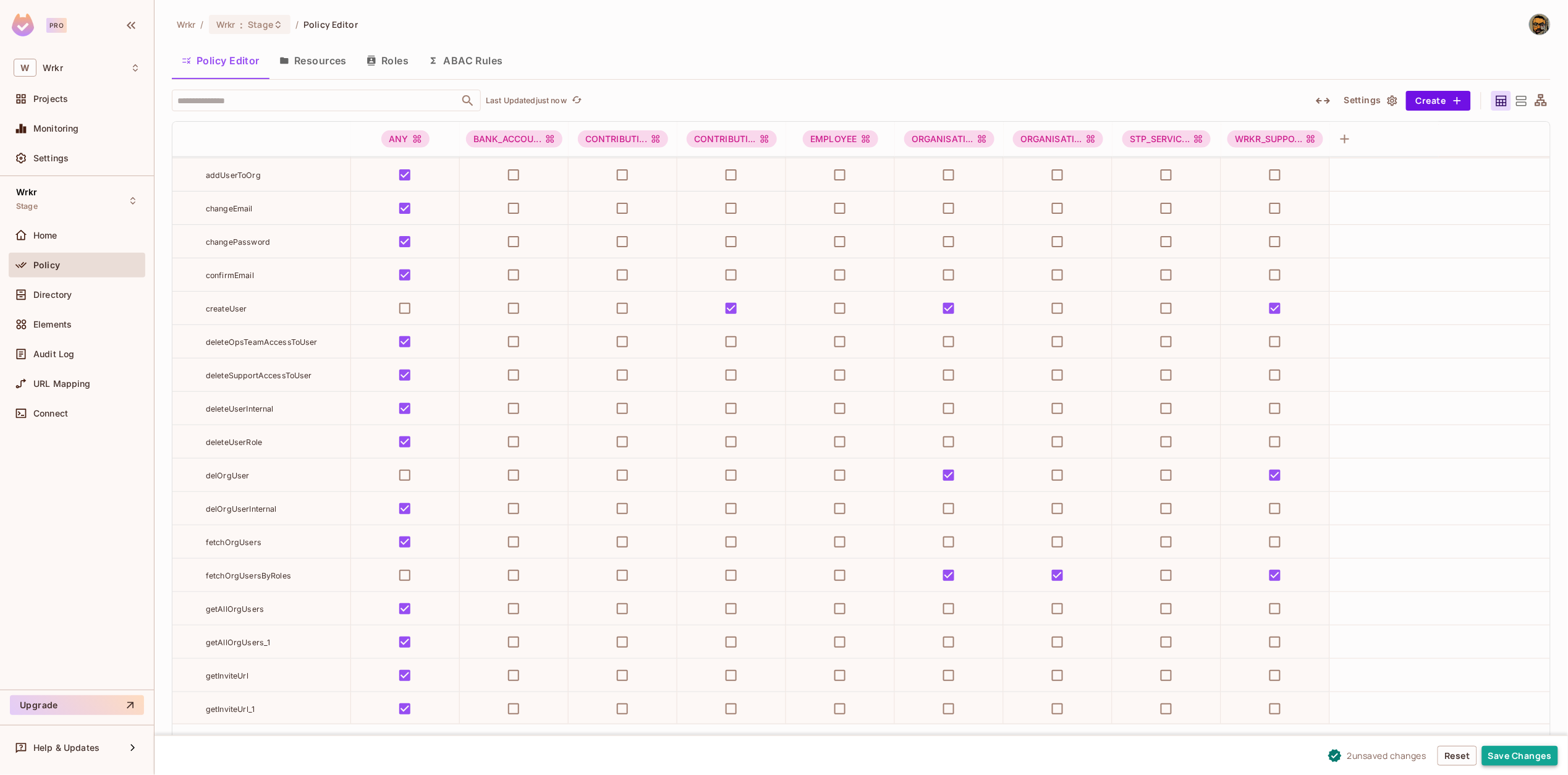
click at [1510, 749] on button "Save Changes" at bounding box center [1520, 756] width 76 height 20
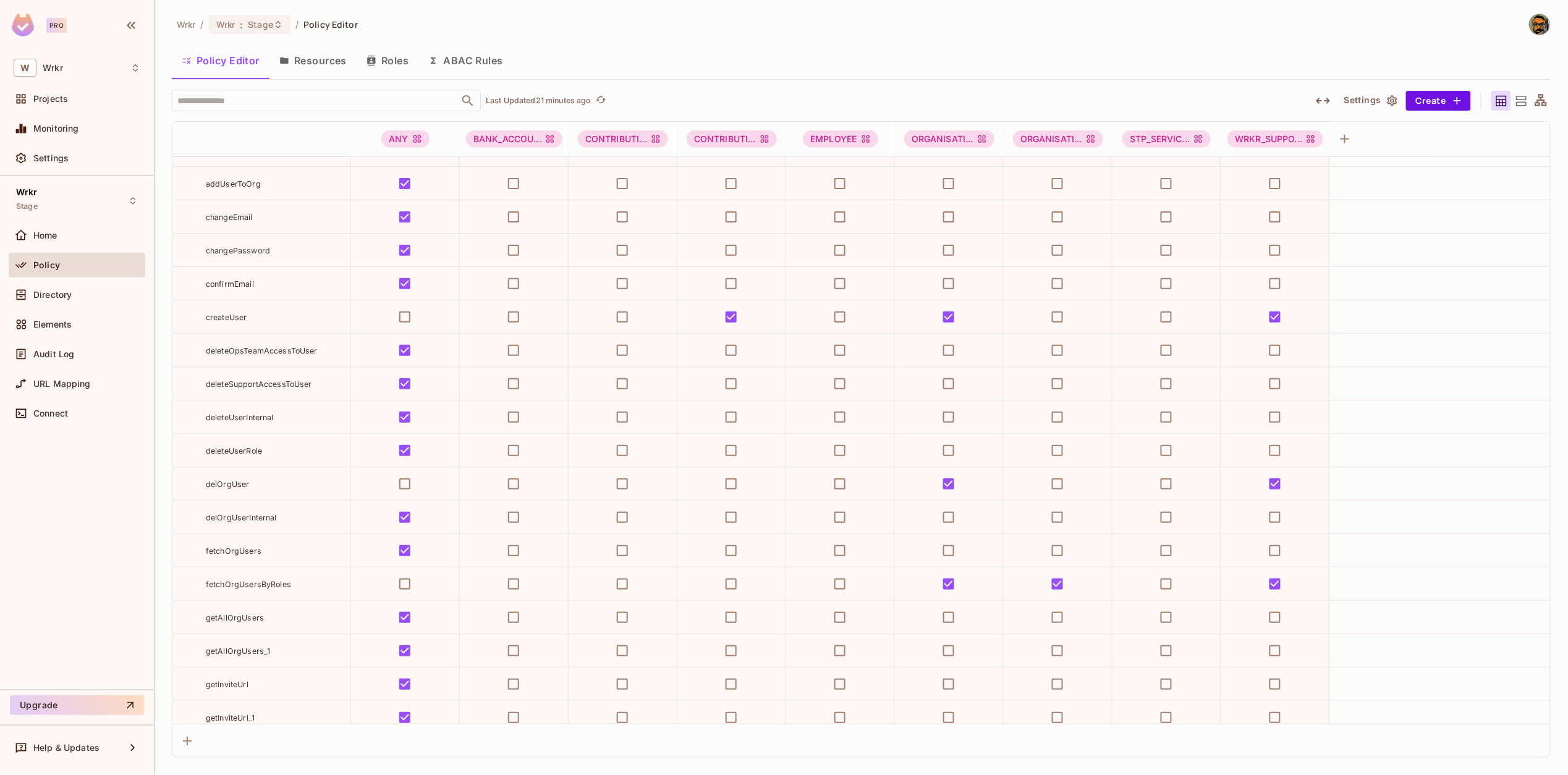
scroll to position [461, 0]
